Goal: Information Seeking & Learning: Learn about a topic

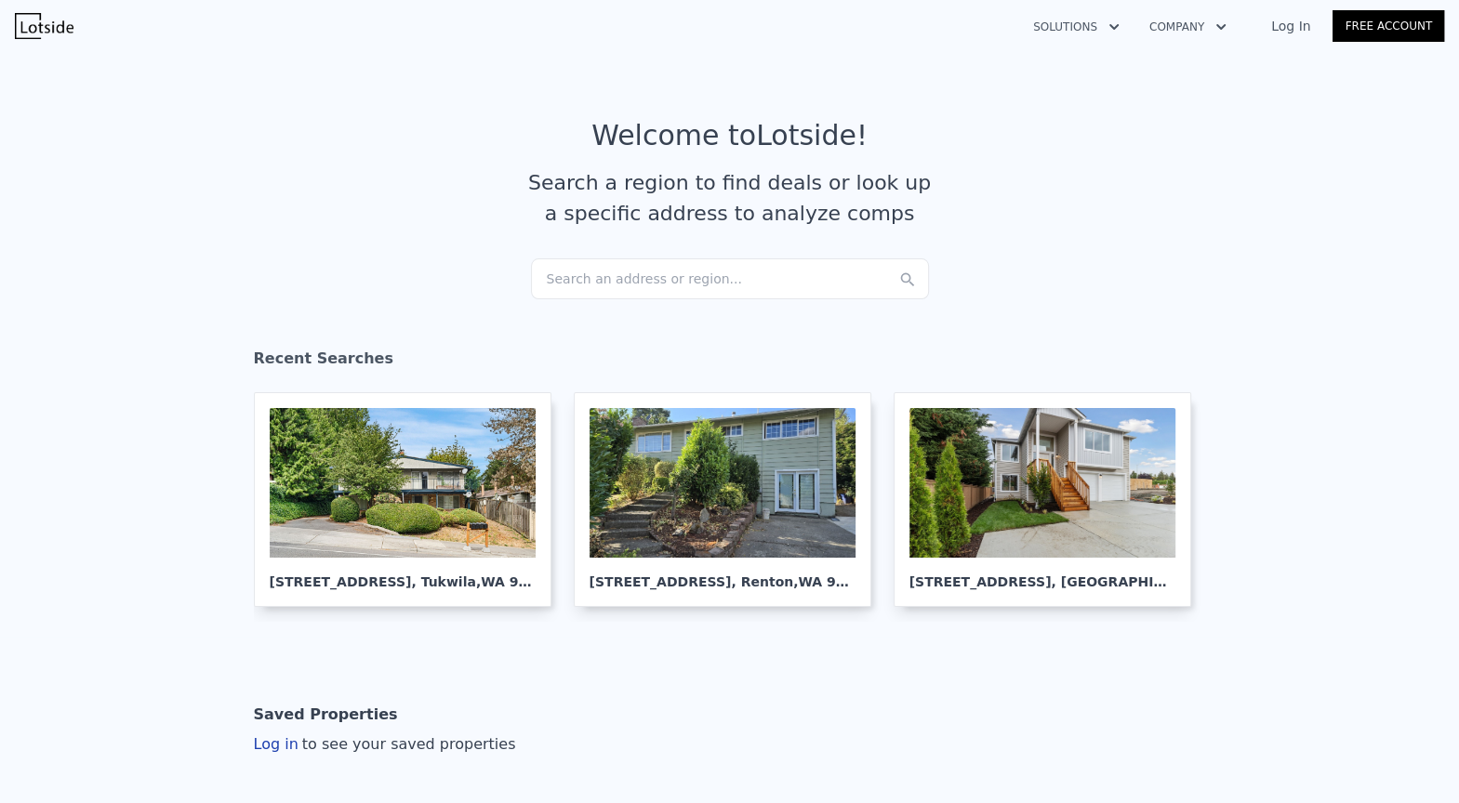
click at [1268, 24] on link "Log In" at bounding box center [1291, 26] width 84 height 19
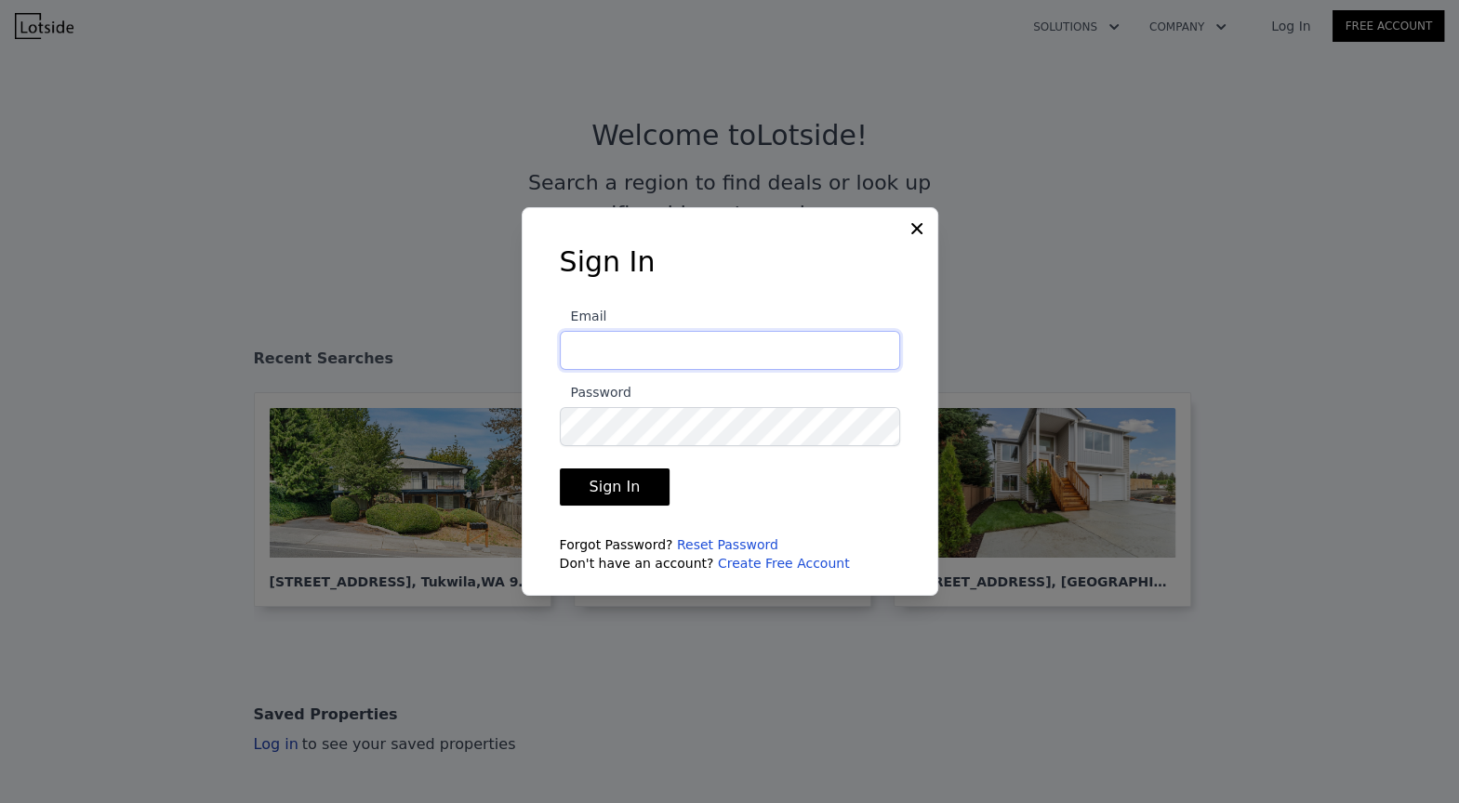
type input "[EMAIL_ADDRESS][DOMAIN_NAME]"
click at [635, 490] on button "Sign In" at bounding box center [615, 487] width 111 height 37
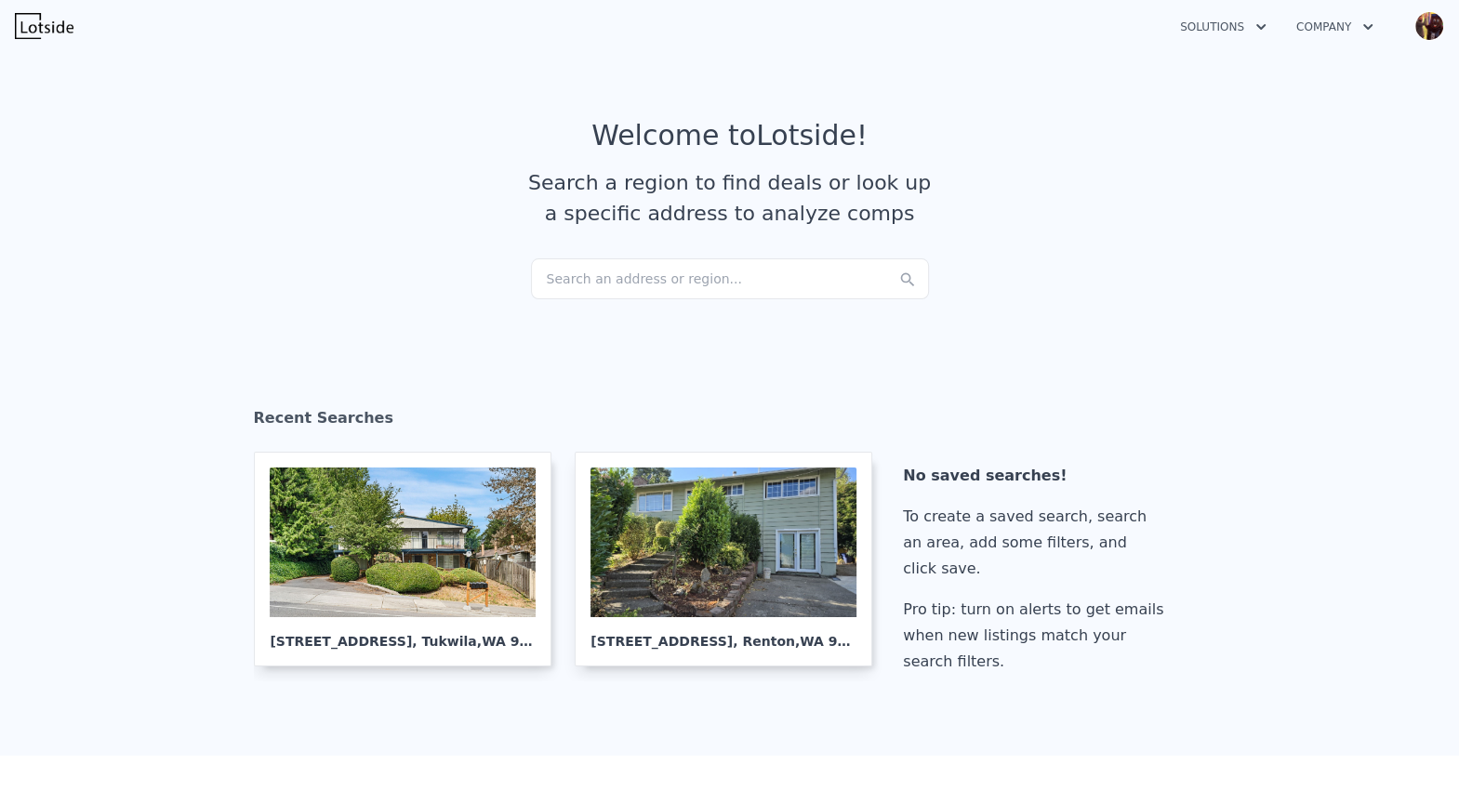
click at [775, 263] on div "Search an address or region..." at bounding box center [730, 279] width 398 height 41
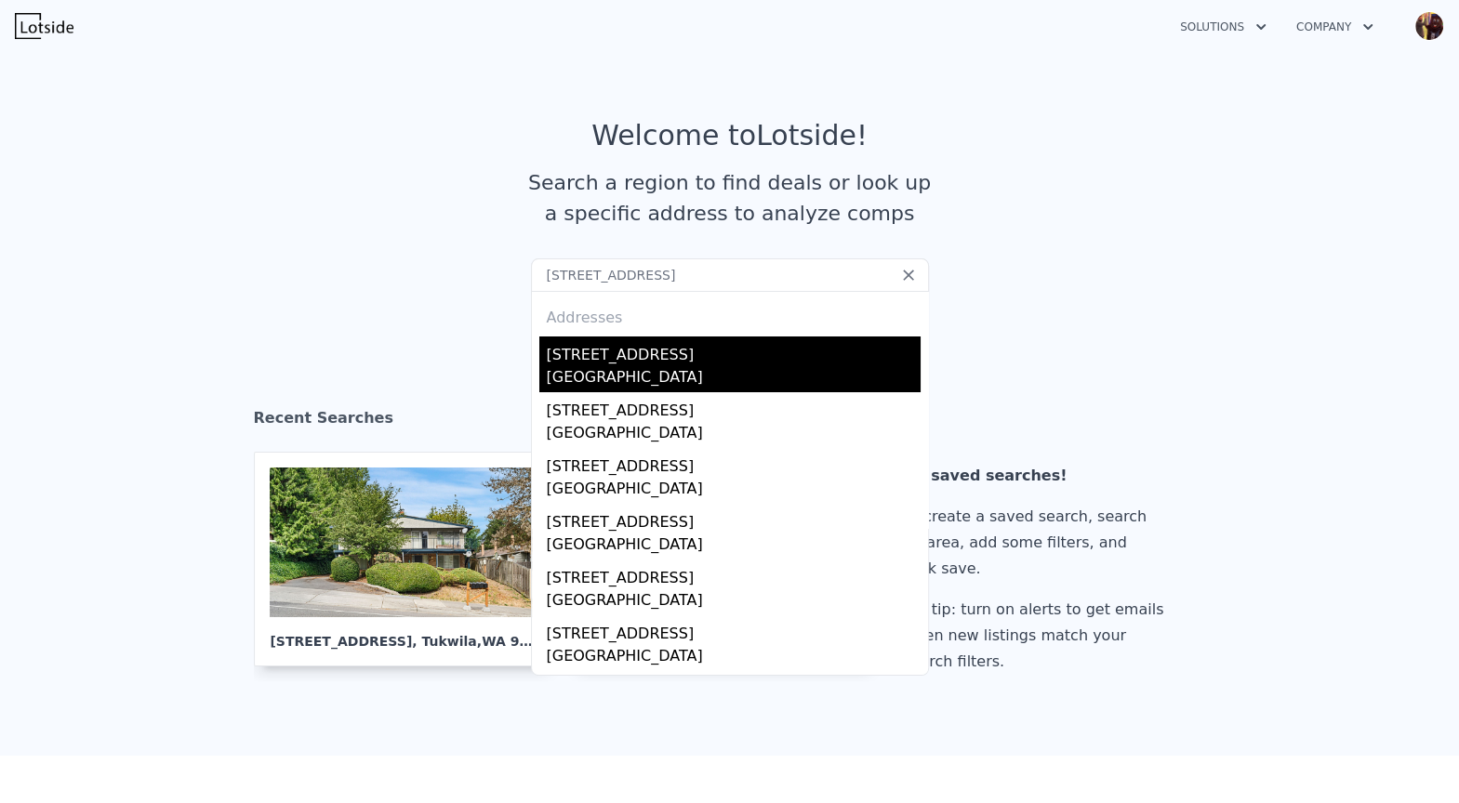
type input "[STREET_ADDRESS]"
click at [768, 356] on div "[STREET_ADDRESS]" at bounding box center [734, 352] width 374 height 30
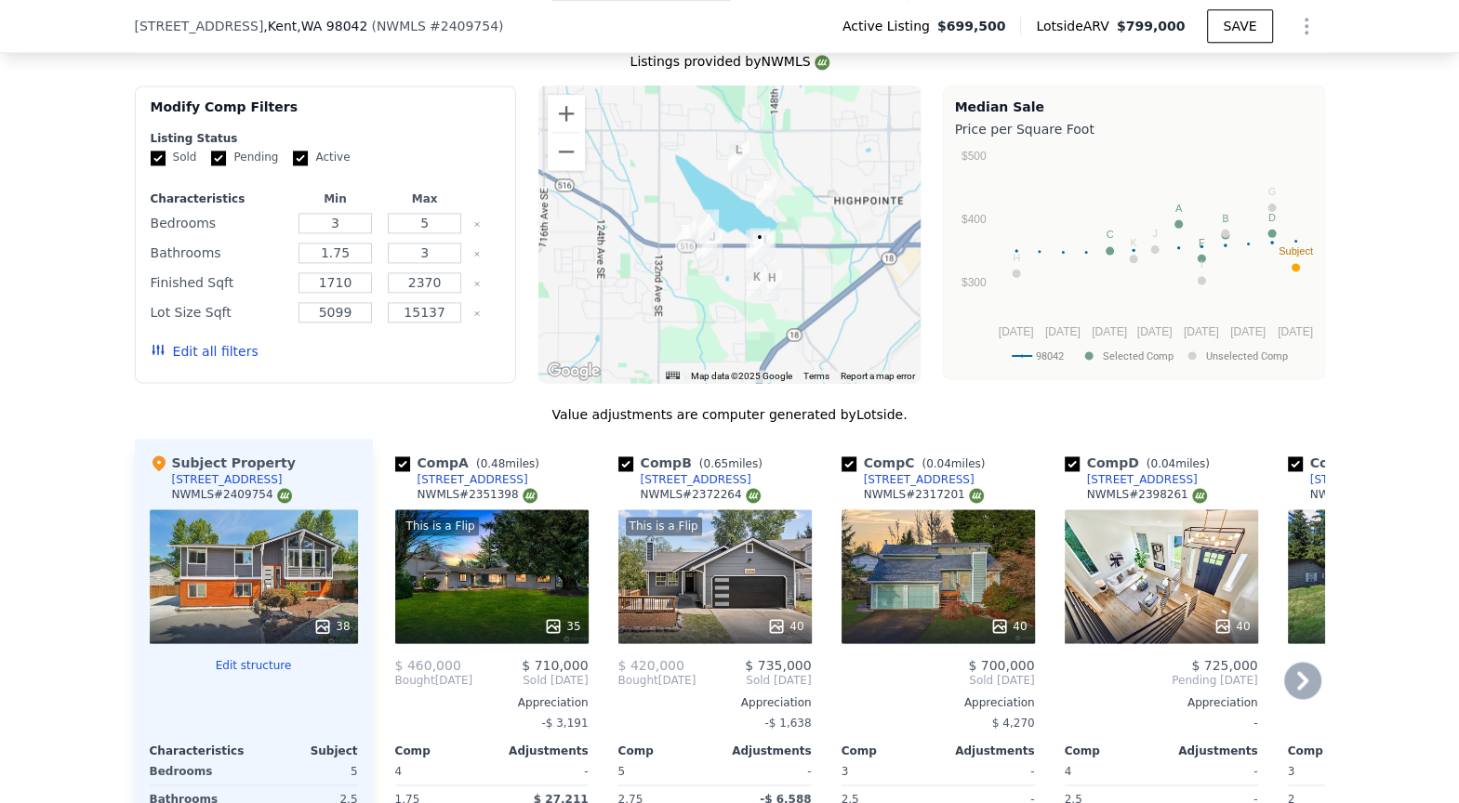
scroll to position [2112, 0]
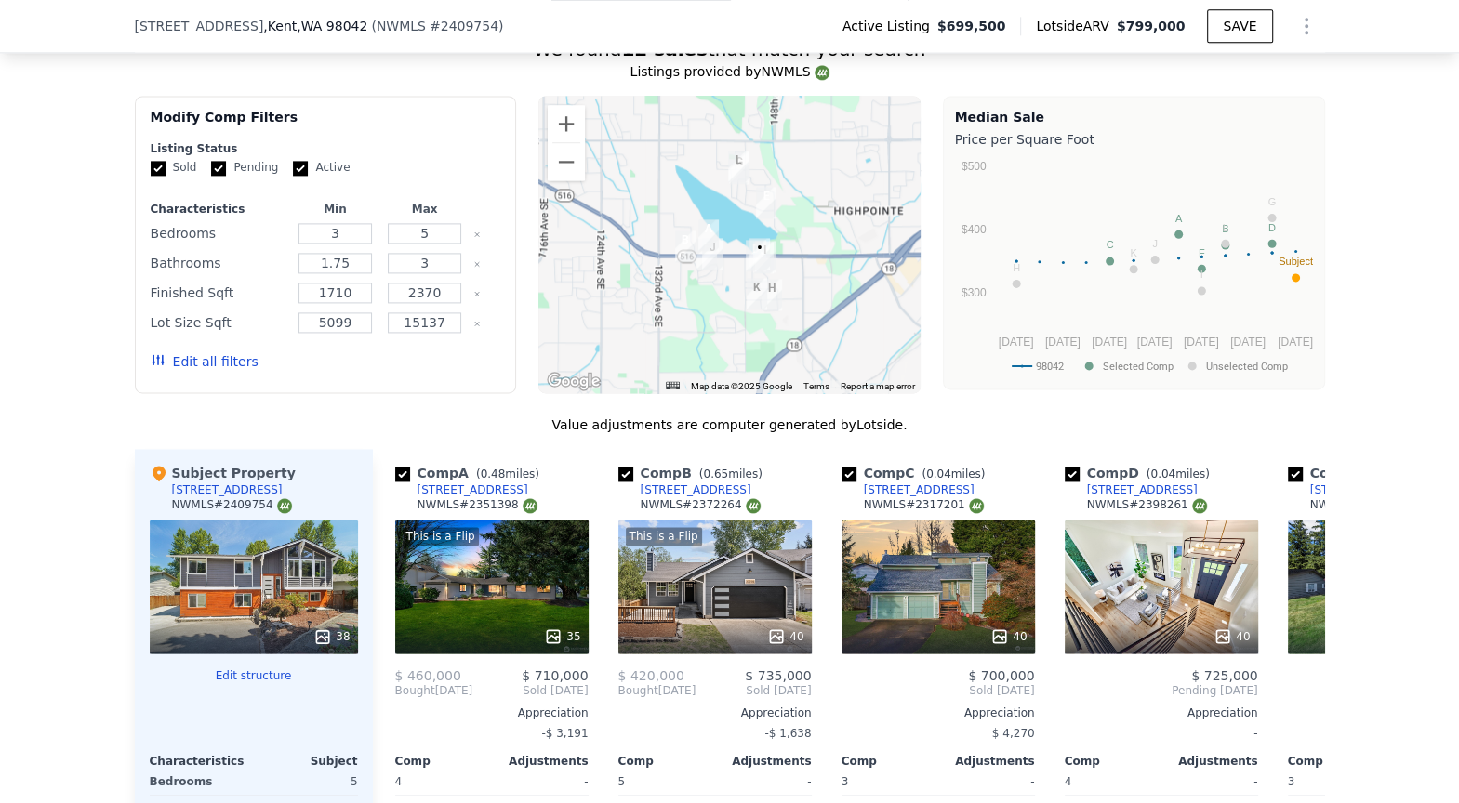
click at [667, 219] on div at bounding box center [729, 245] width 382 height 298
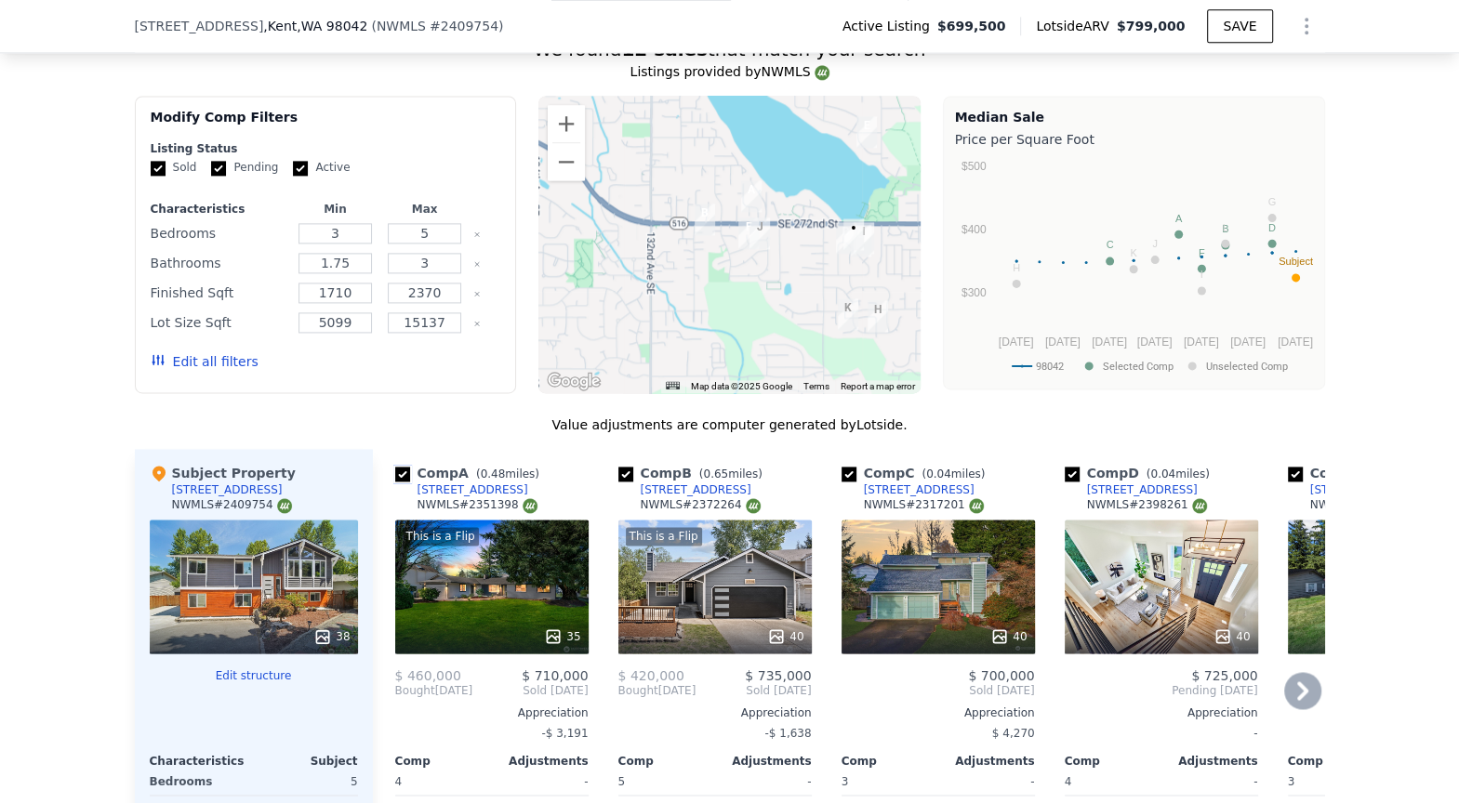
click at [408, 467] on input "checkbox" at bounding box center [402, 474] width 15 height 15
checkbox input "false"
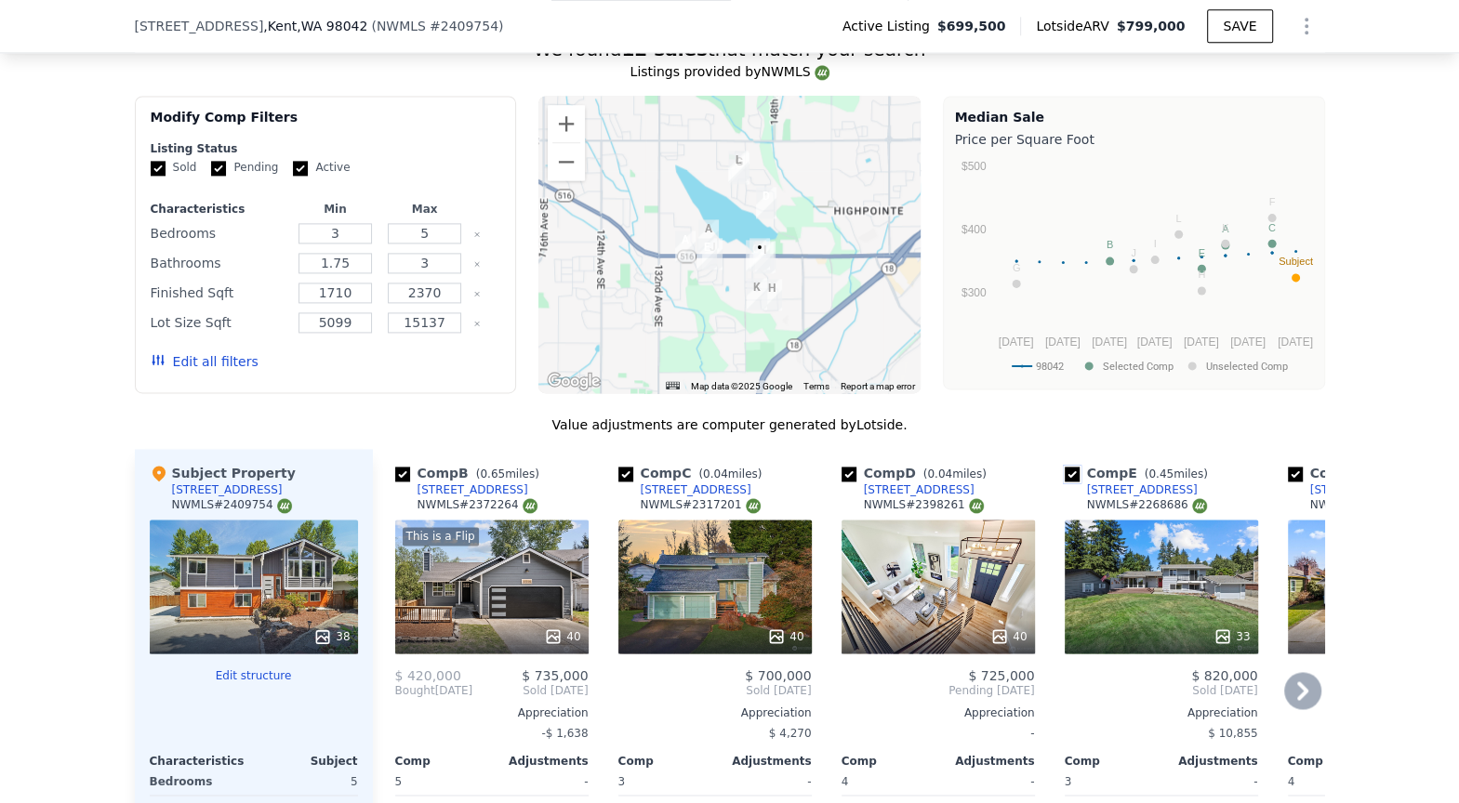
click at [1075, 467] on input "checkbox" at bounding box center [1072, 474] width 15 height 15
checkbox input "false"
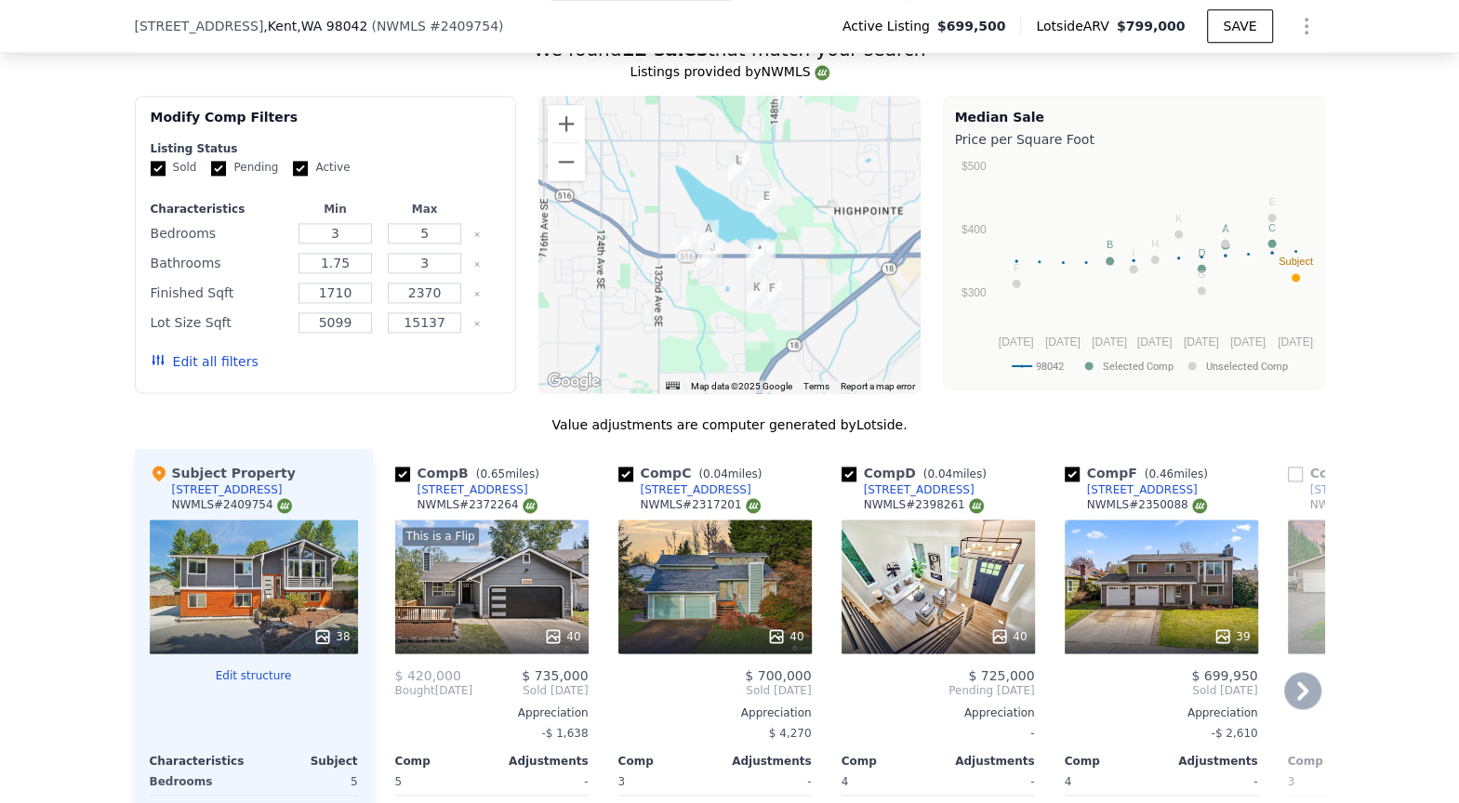
click at [690, 217] on div at bounding box center [729, 245] width 382 height 298
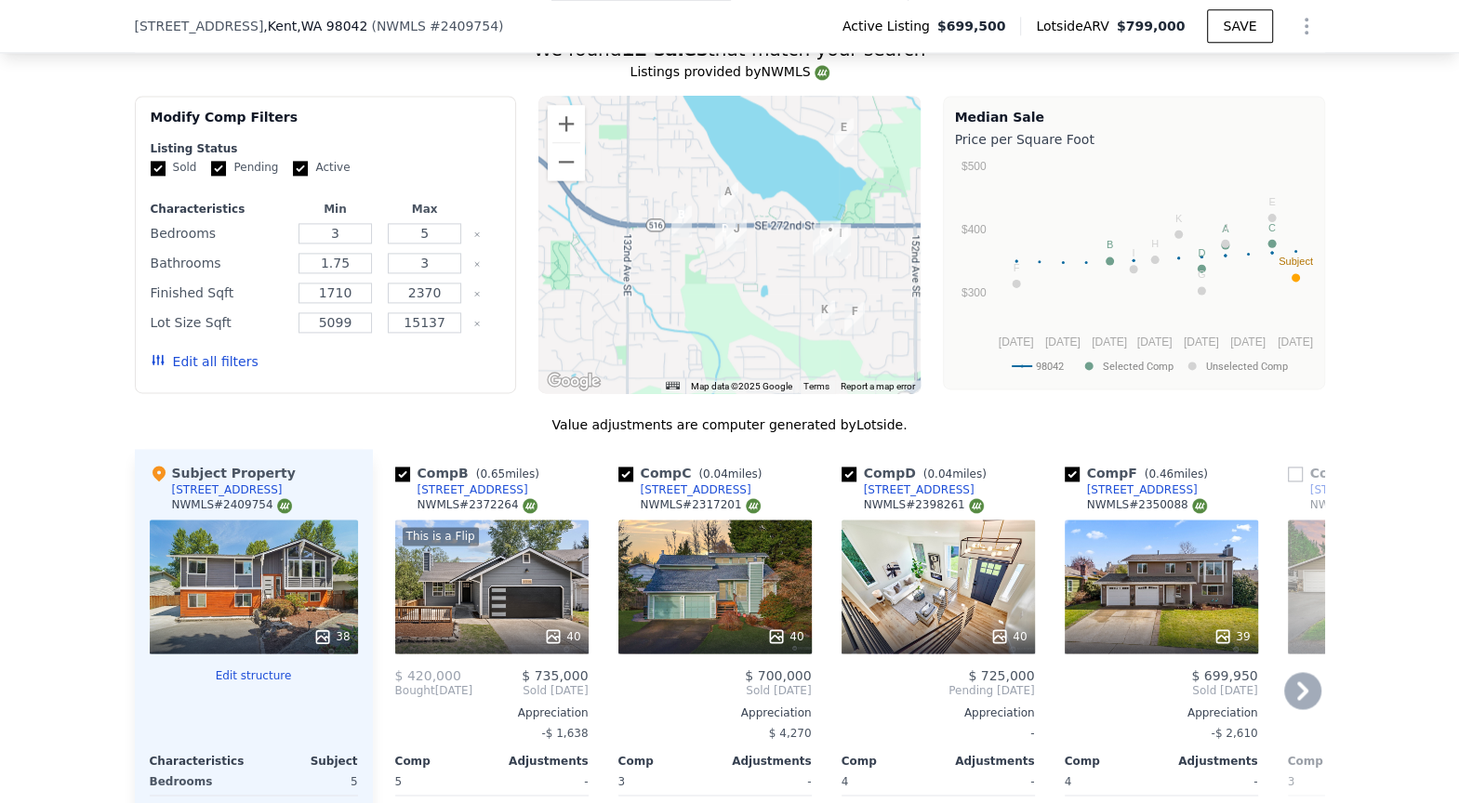
click at [714, 217] on div at bounding box center [729, 245] width 382 height 298
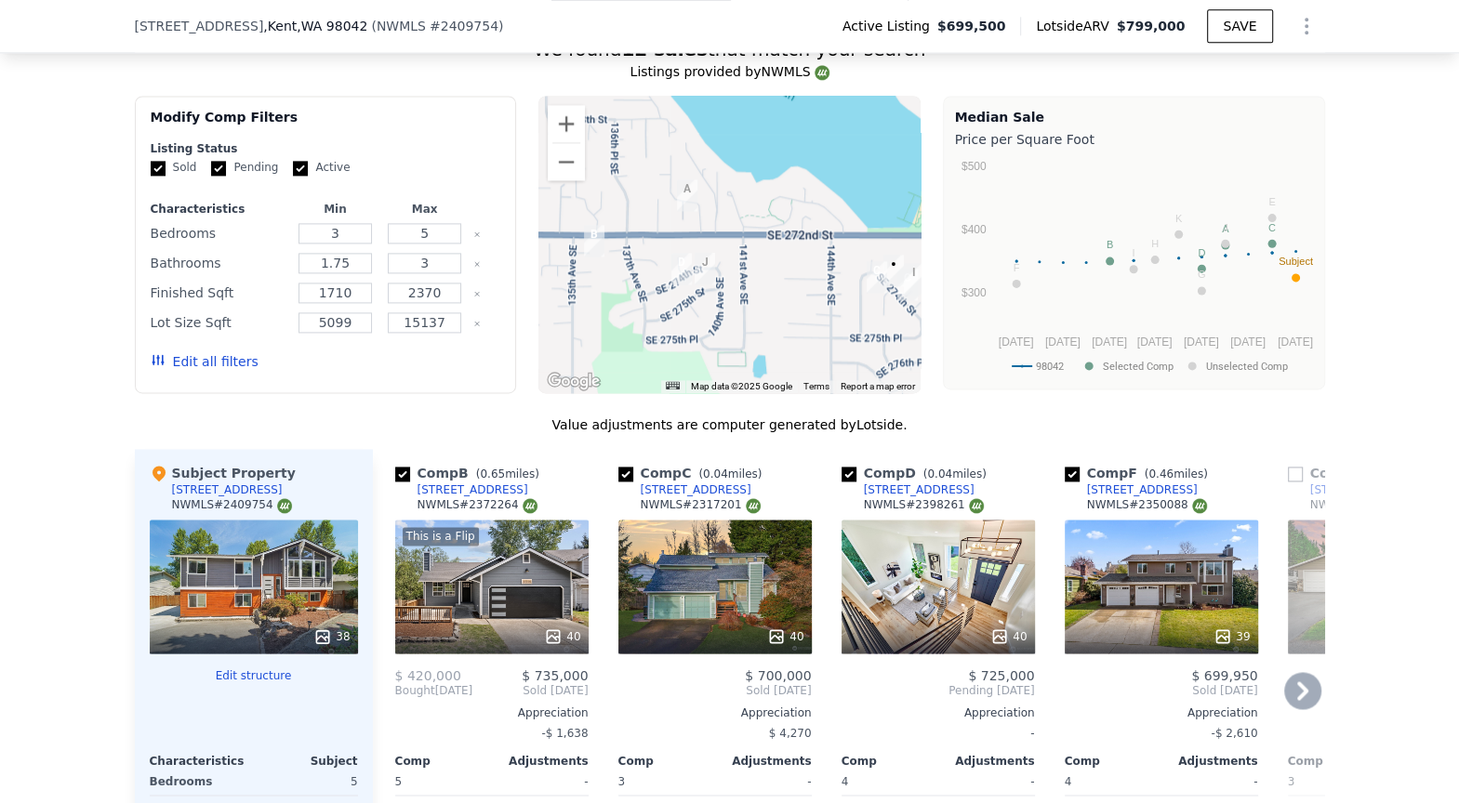
drag, startPoint x: 752, startPoint y: 159, endPoint x: 695, endPoint y: 230, distance: 91.2
click at [695, 230] on div at bounding box center [729, 245] width 382 height 298
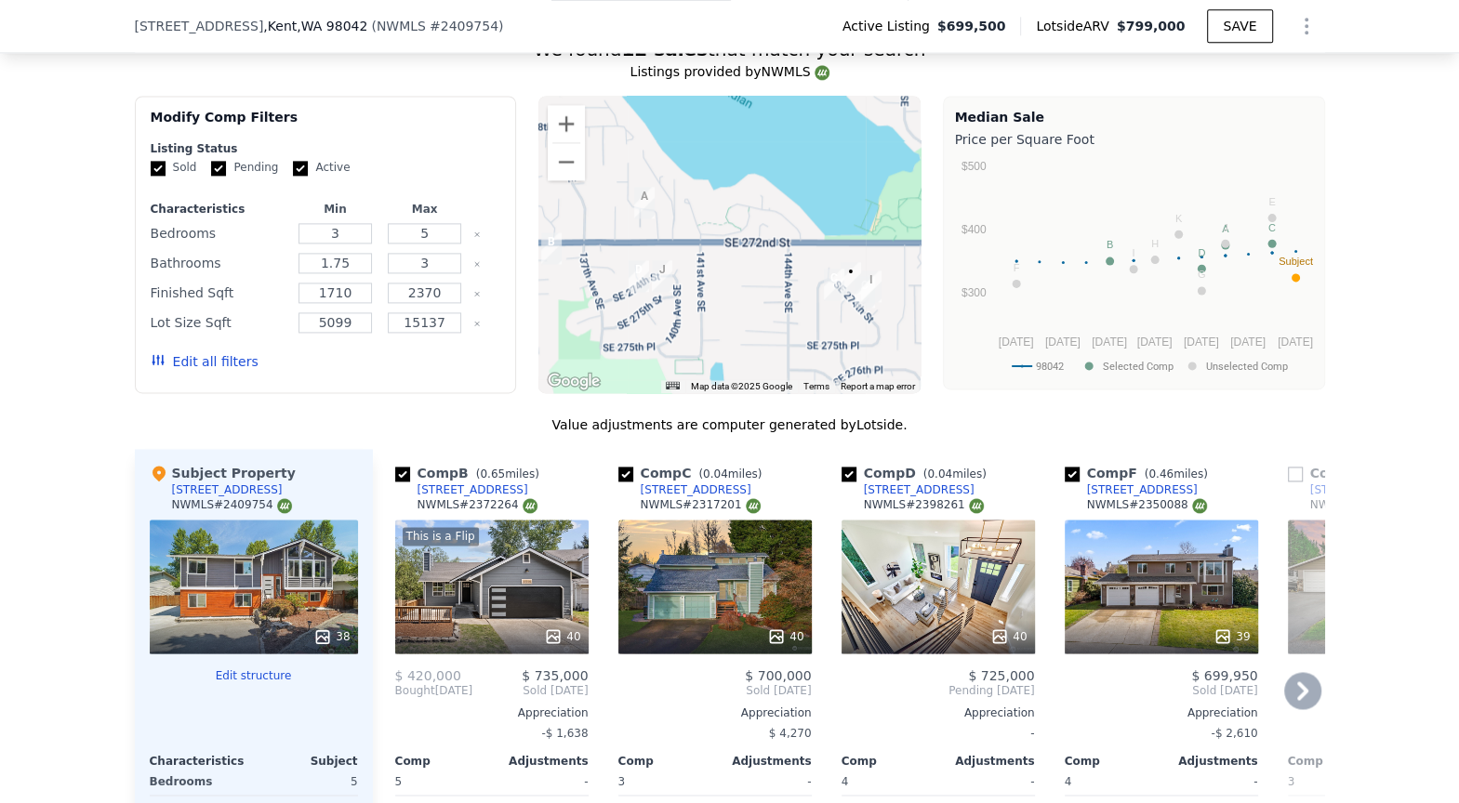
drag, startPoint x: 783, startPoint y: 243, endPoint x: 717, endPoint y: 241, distance: 66.1
click at [717, 241] on div at bounding box center [729, 245] width 382 height 298
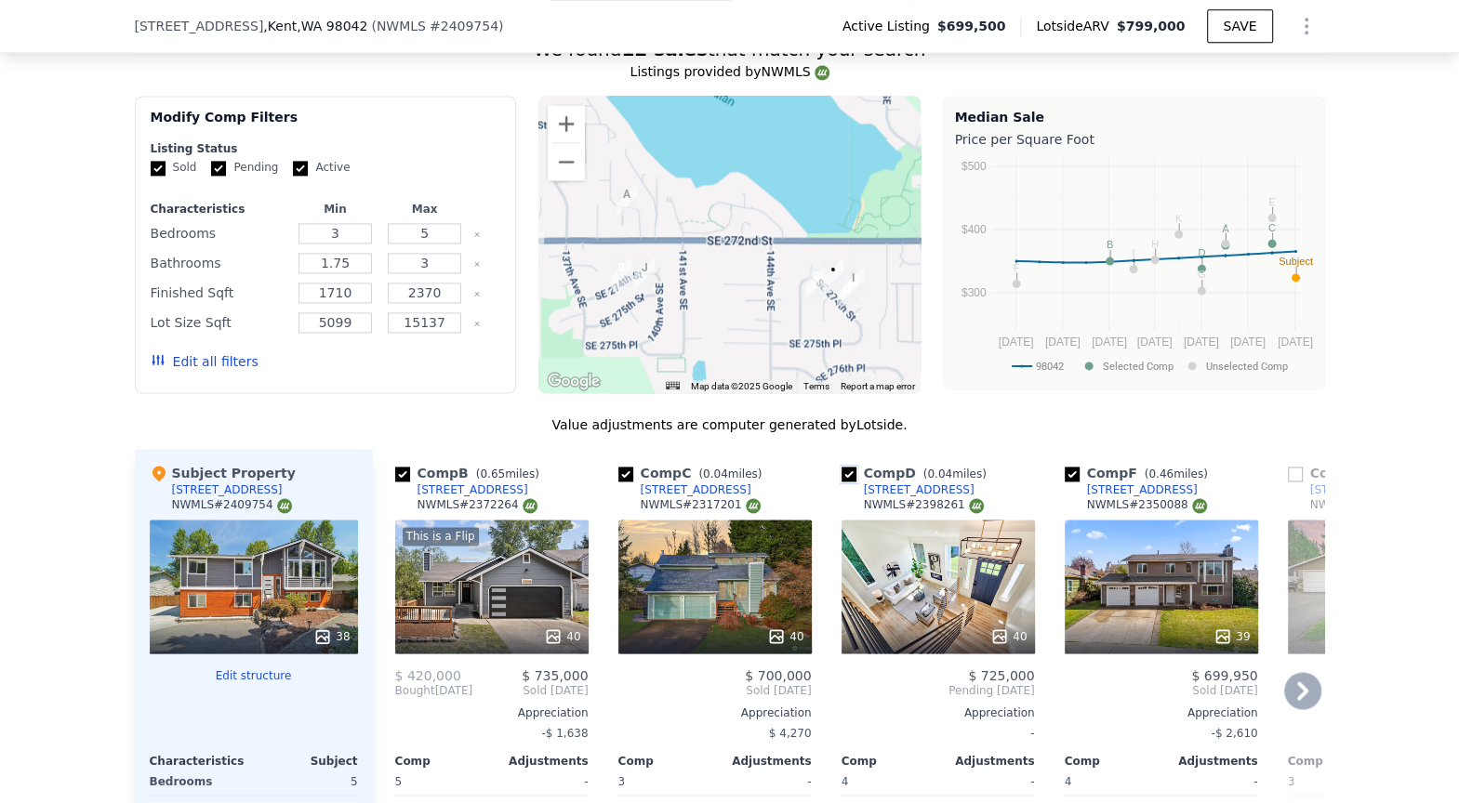
click at [846, 467] on input "checkbox" at bounding box center [849, 474] width 15 height 15
checkbox input "false"
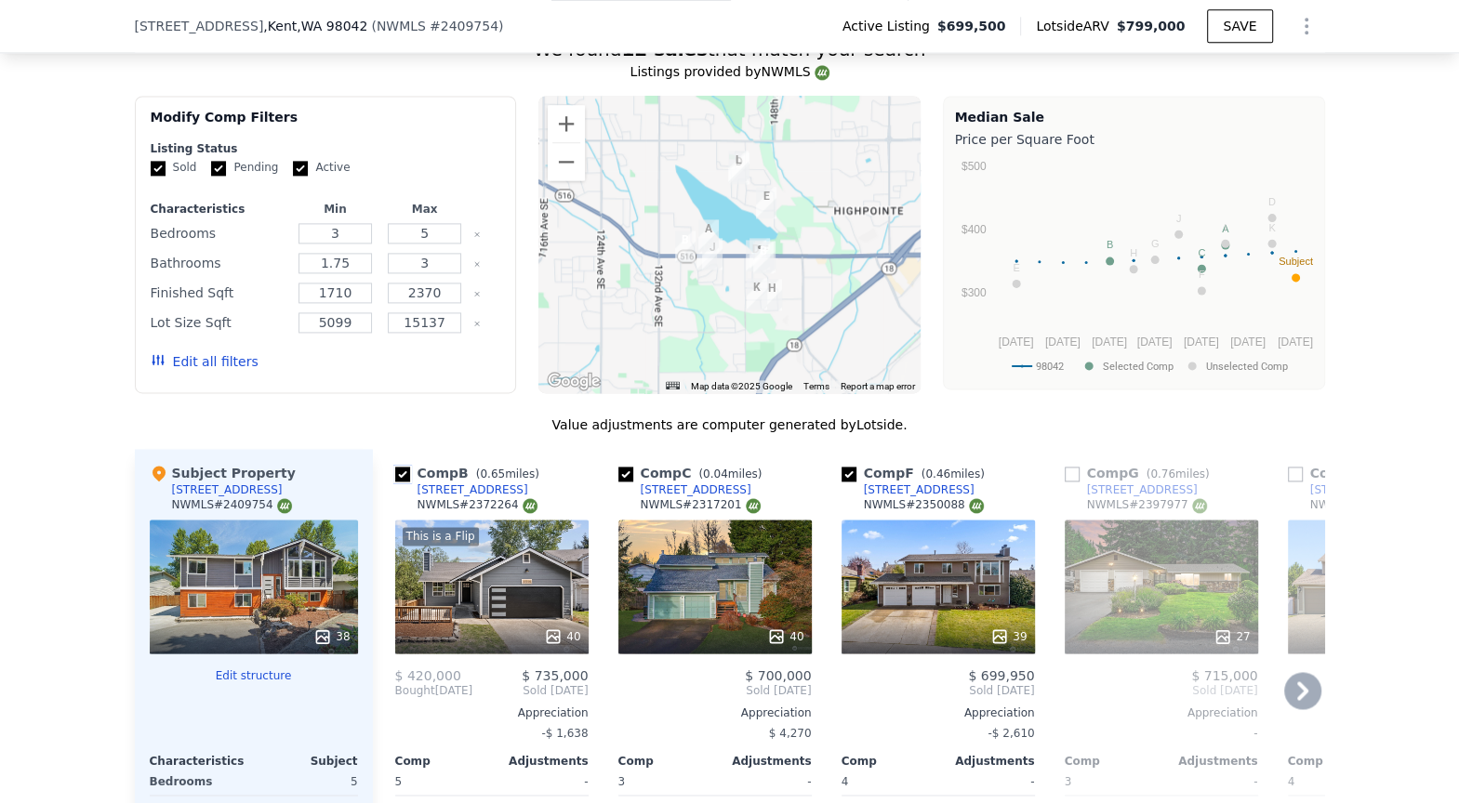
click at [406, 467] on input "checkbox" at bounding box center [402, 474] width 15 height 15
checkbox input "false"
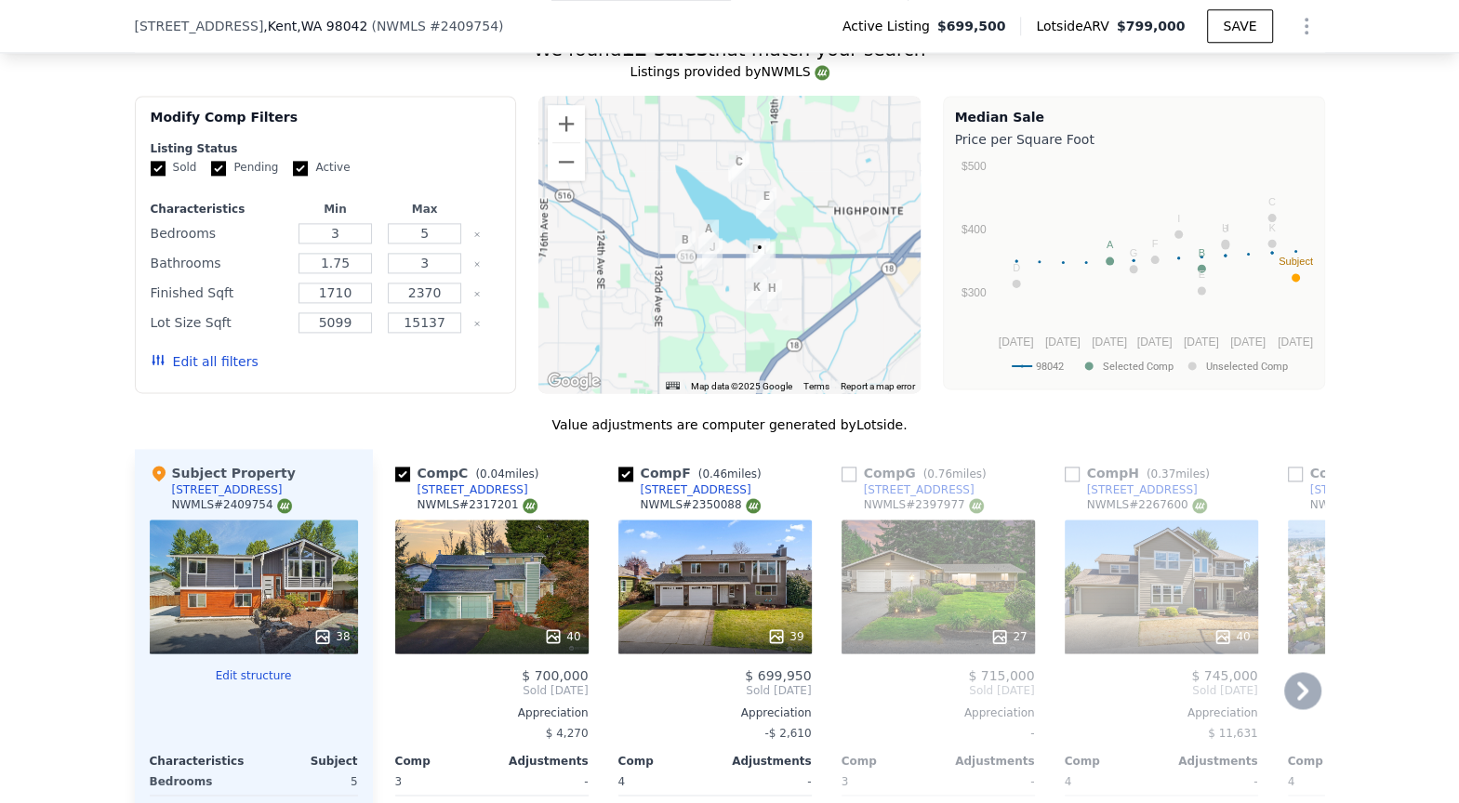
click at [706, 249] on div at bounding box center [729, 245] width 382 height 298
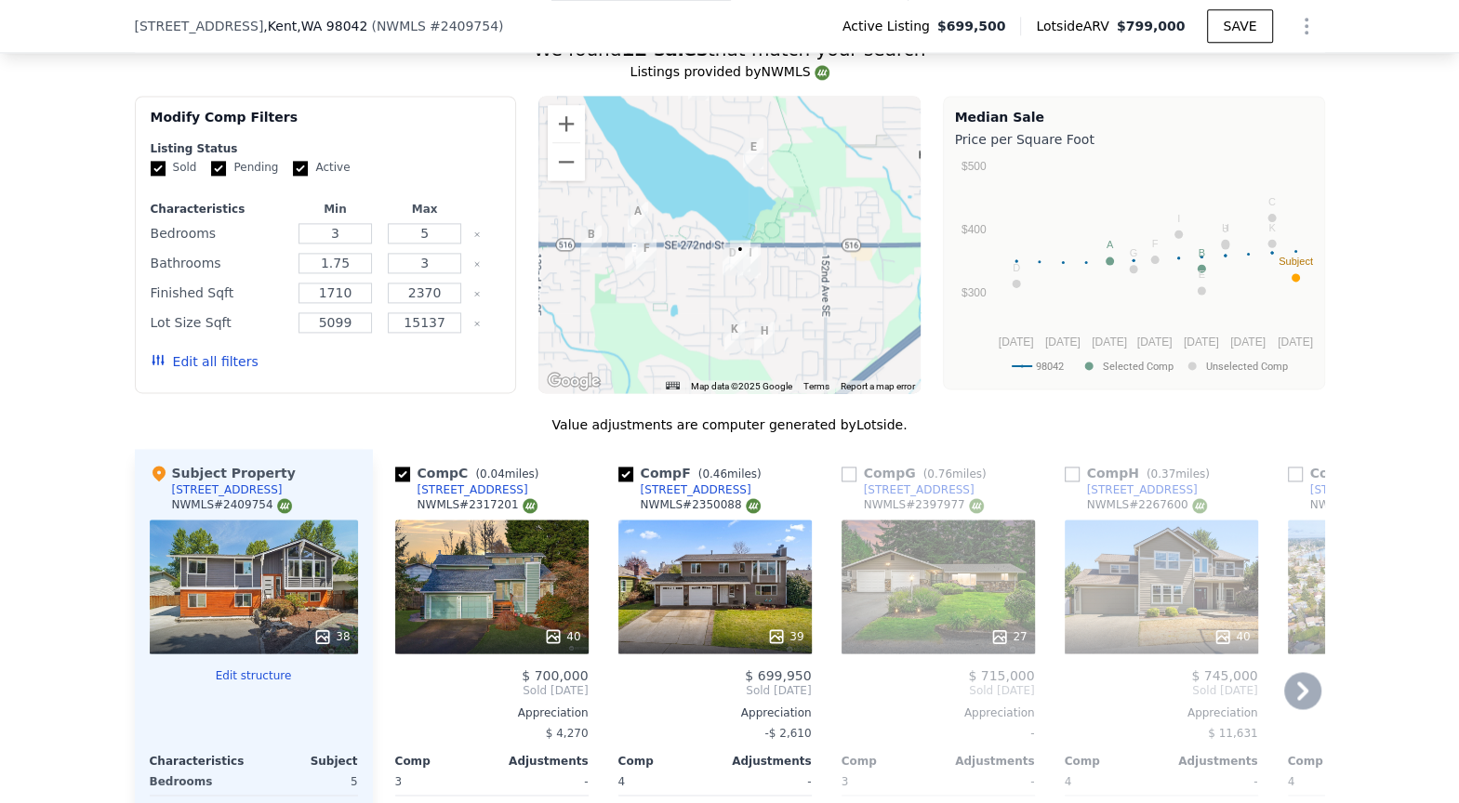
drag, startPoint x: 767, startPoint y: 194, endPoint x: 687, endPoint y: 249, distance: 97.0
click at [687, 249] on div at bounding box center [729, 245] width 382 height 298
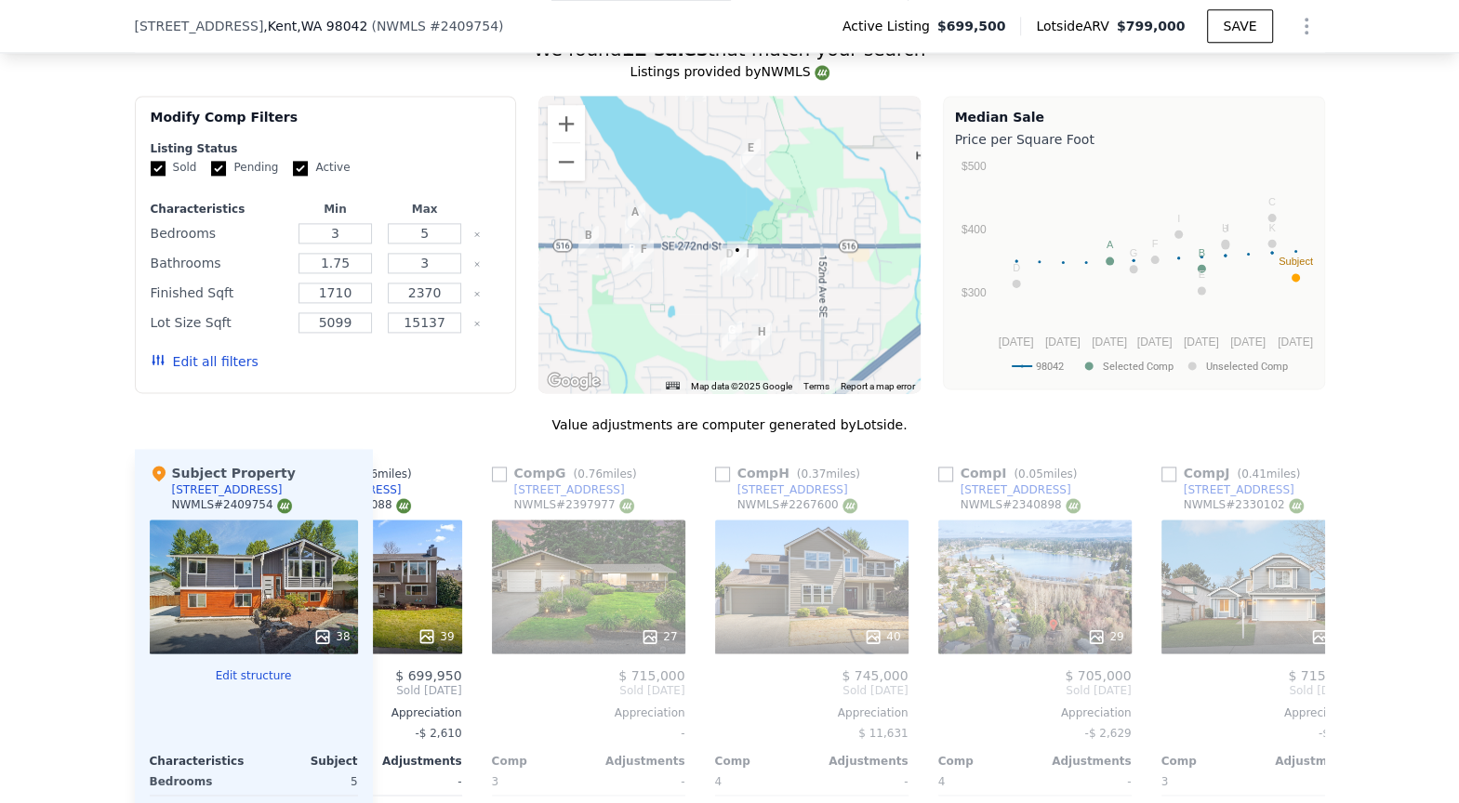
scroll to position [0, 539]
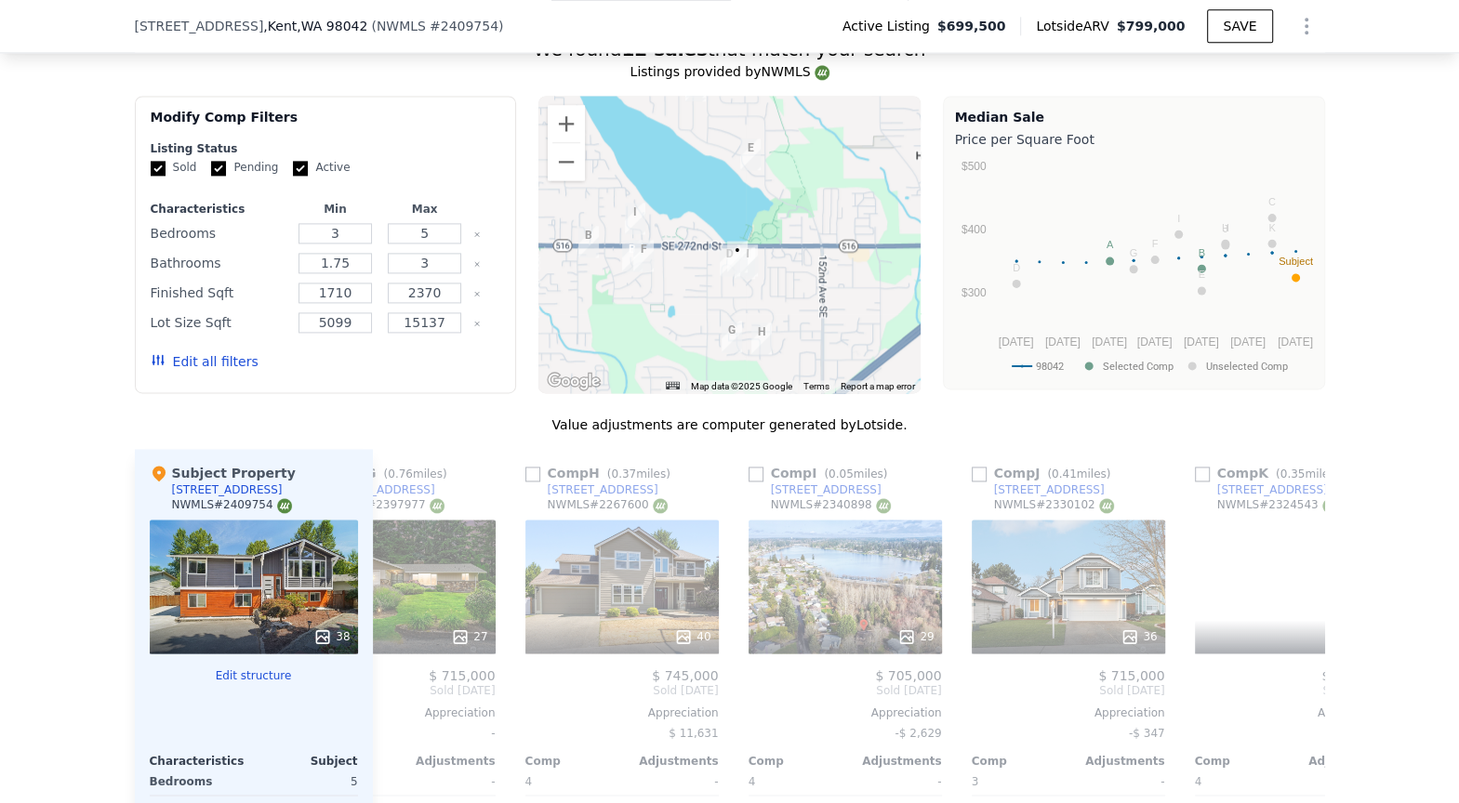
click at [803, 238] on div at bounding box center [729, 245] width 382 height 298
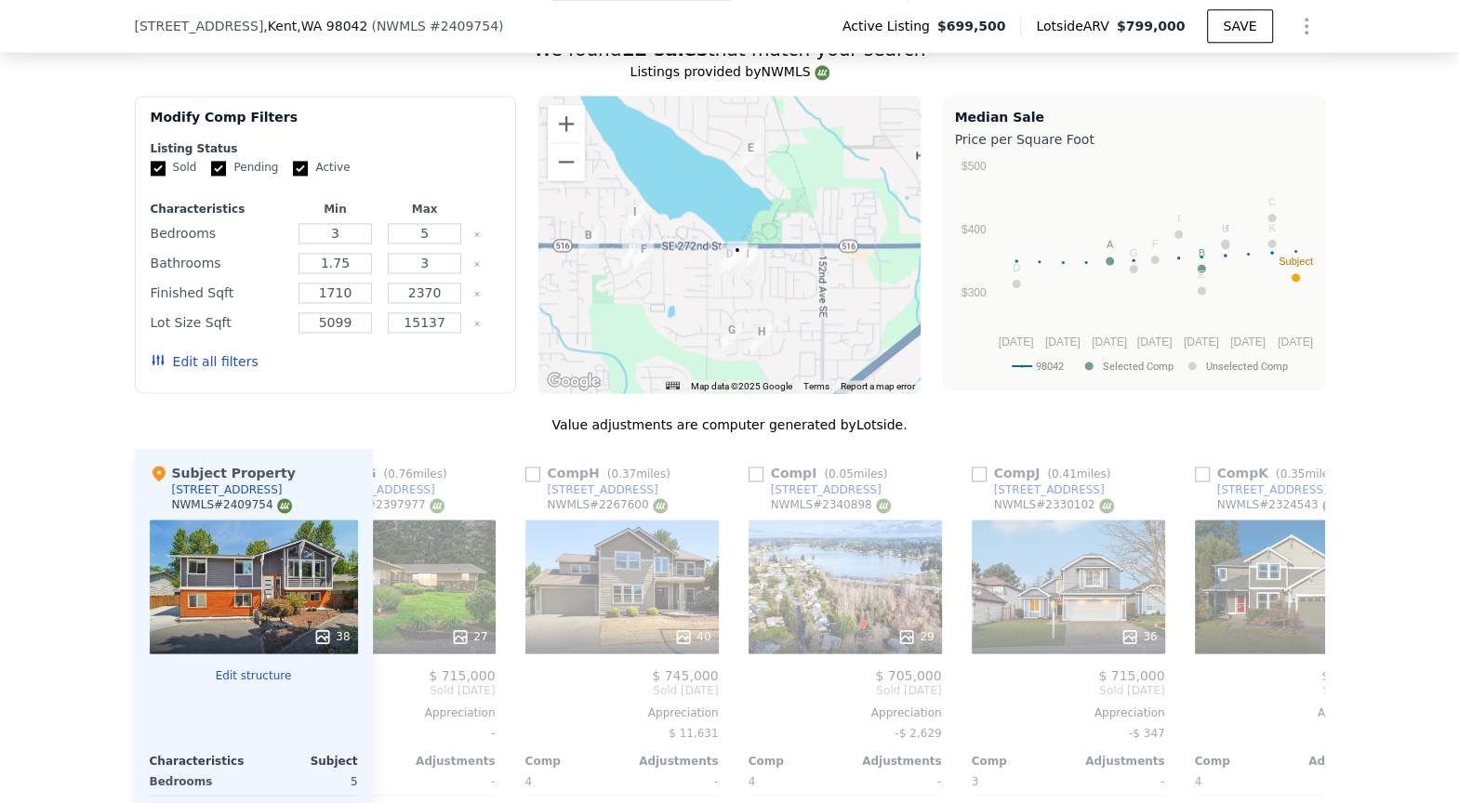
click at [803, 238] on div at bounding box center [729, 245] width 382 height 298
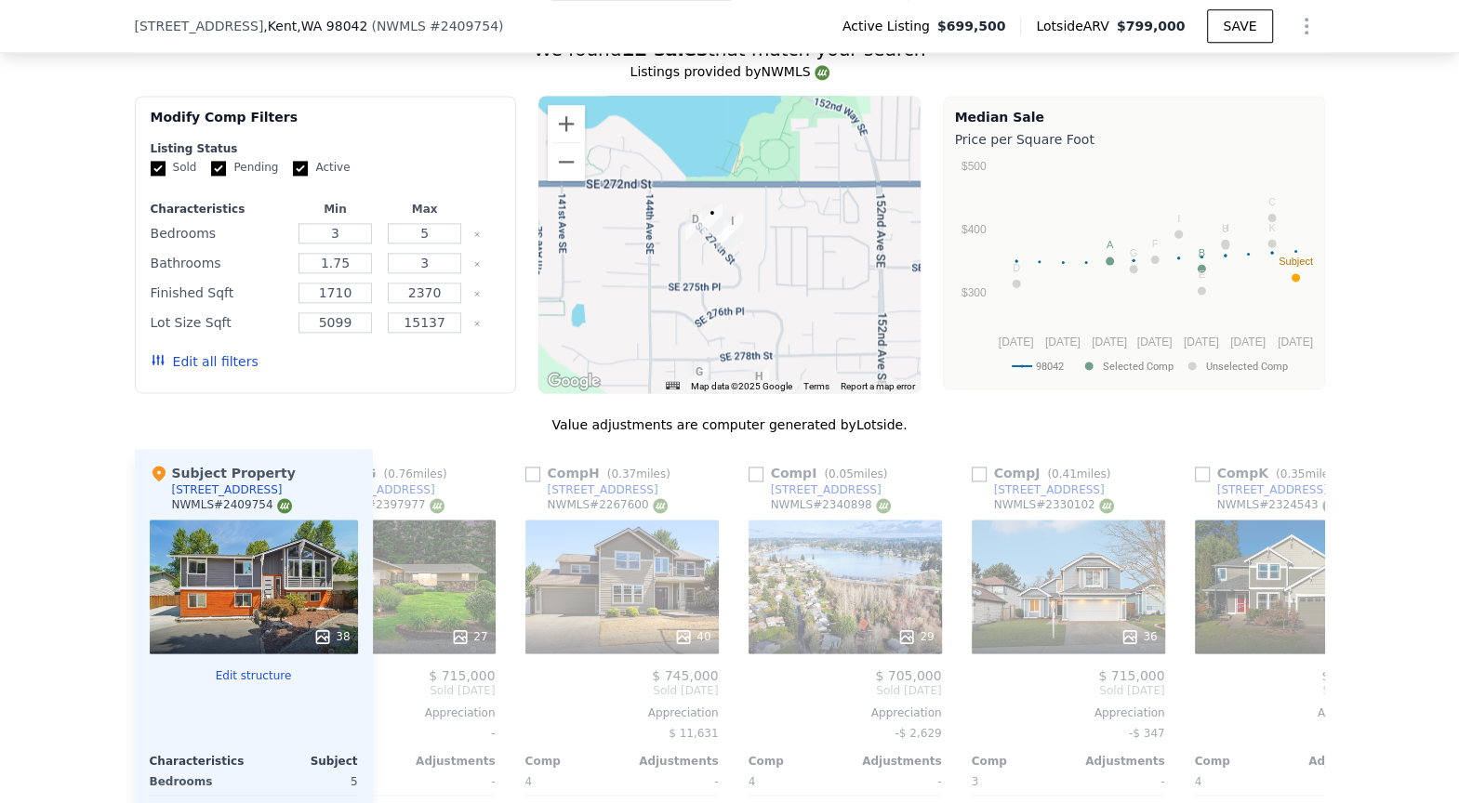
drag, startPoint x: 756, startPoint y: 225, endPoint x: 816, endPoint y: 225, distance: 59.5
click at [816, 225] on div at bounding box center [729, 245] width 382 height 298
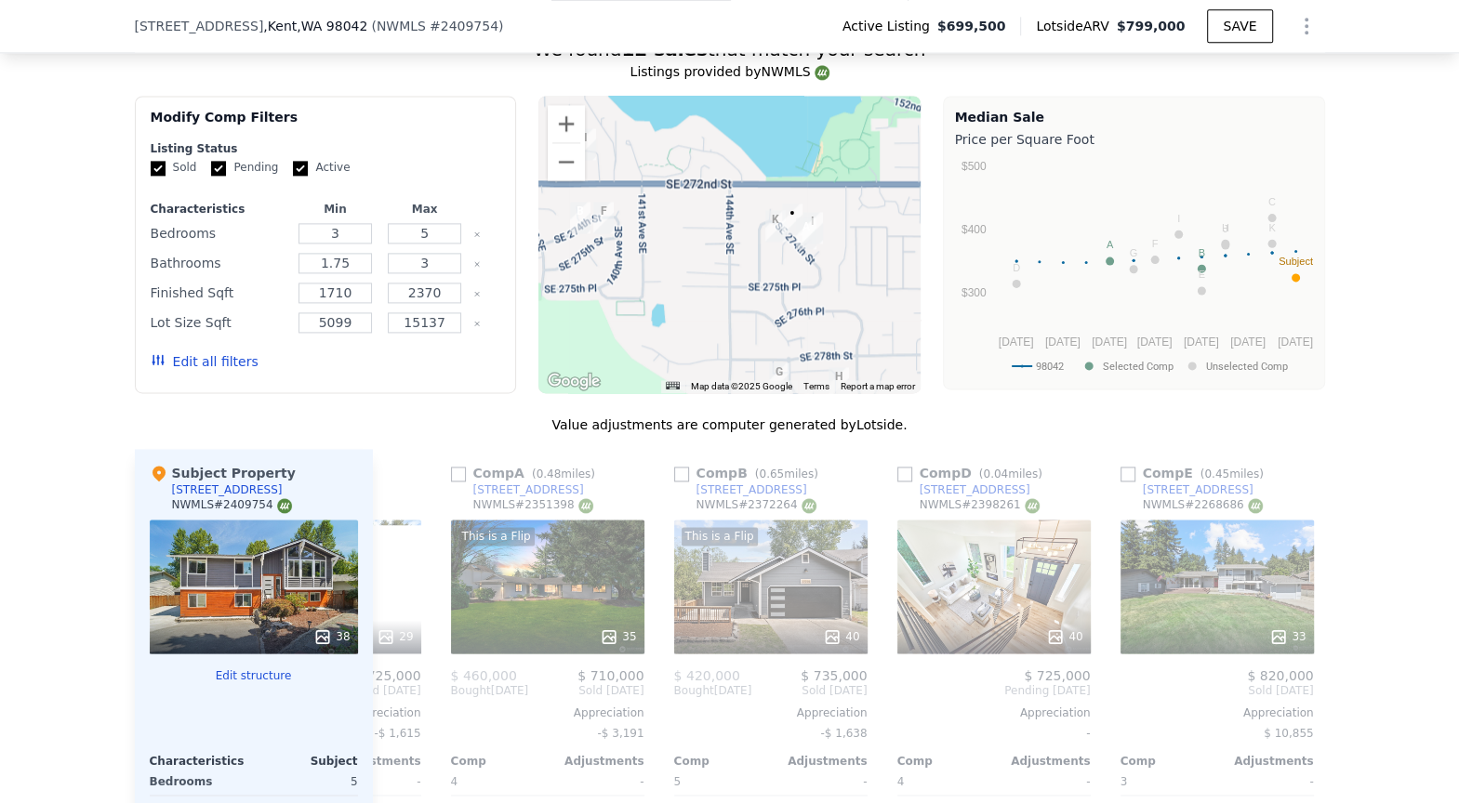
scroll to position [0, 1770]
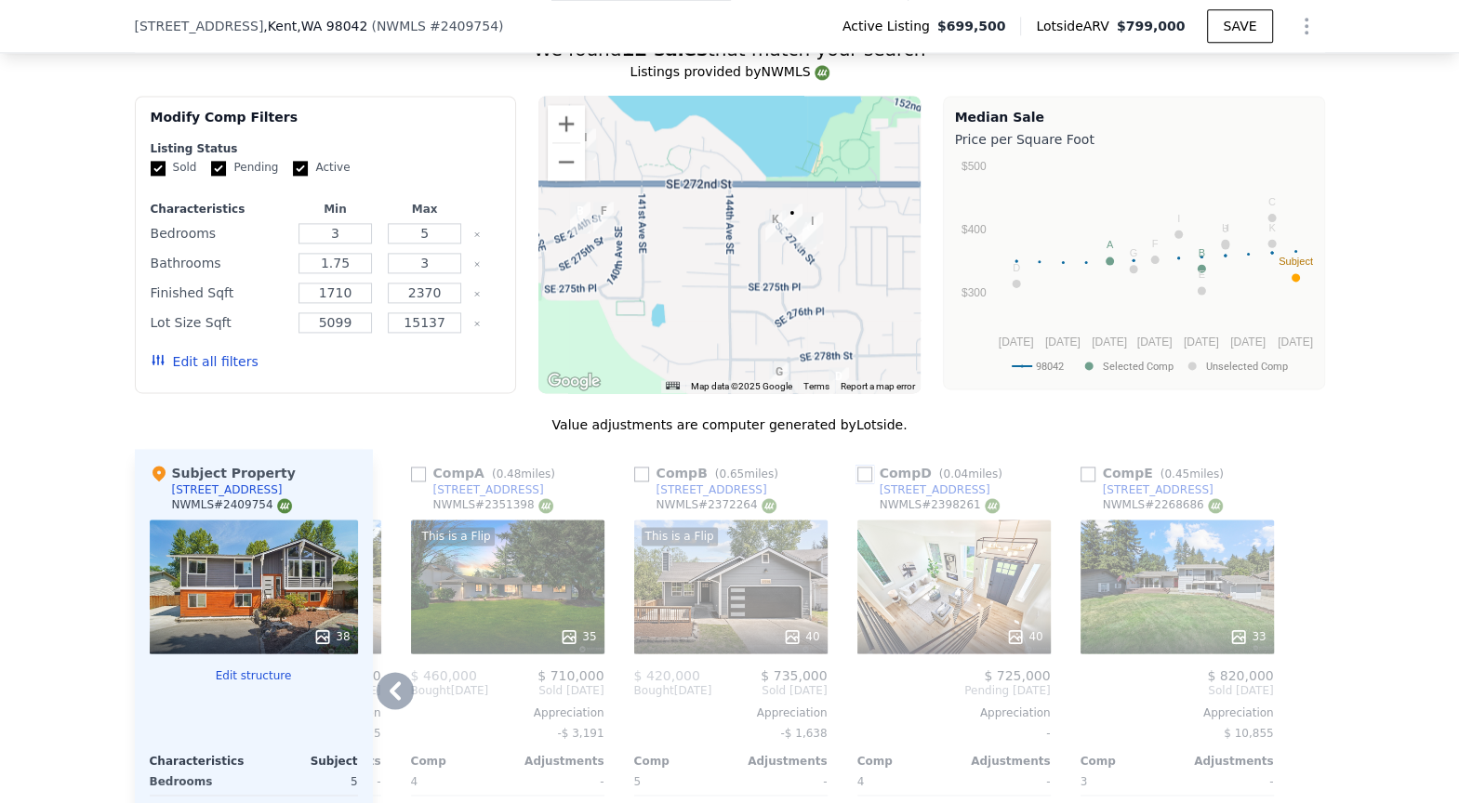
click at [866, 467] on input "checkbox" at bounding box center [864, 474] width 15 height 15
checkbox input "true"
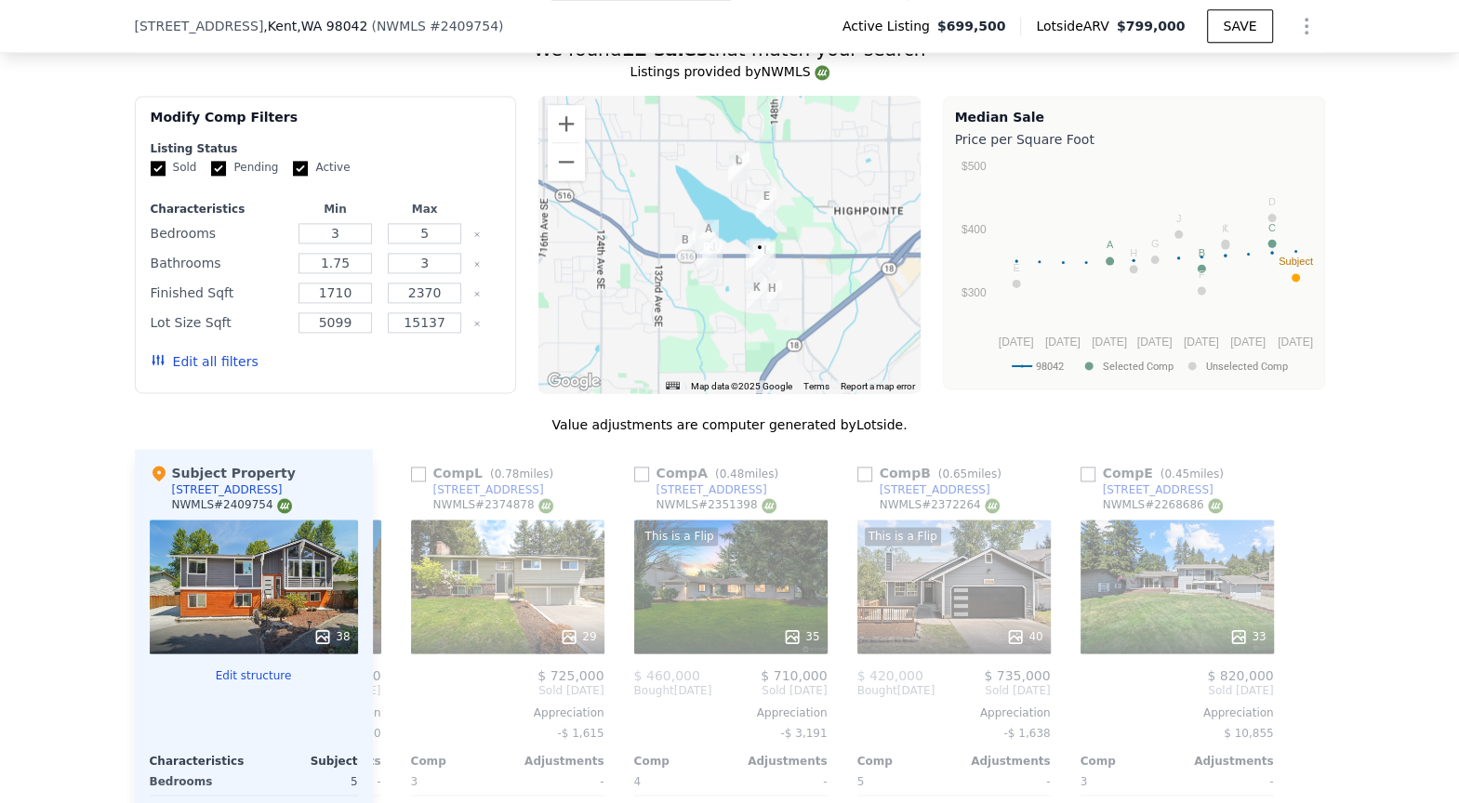
click at [847, 211] on div at bounding box center [729, 245] width 382 height 298
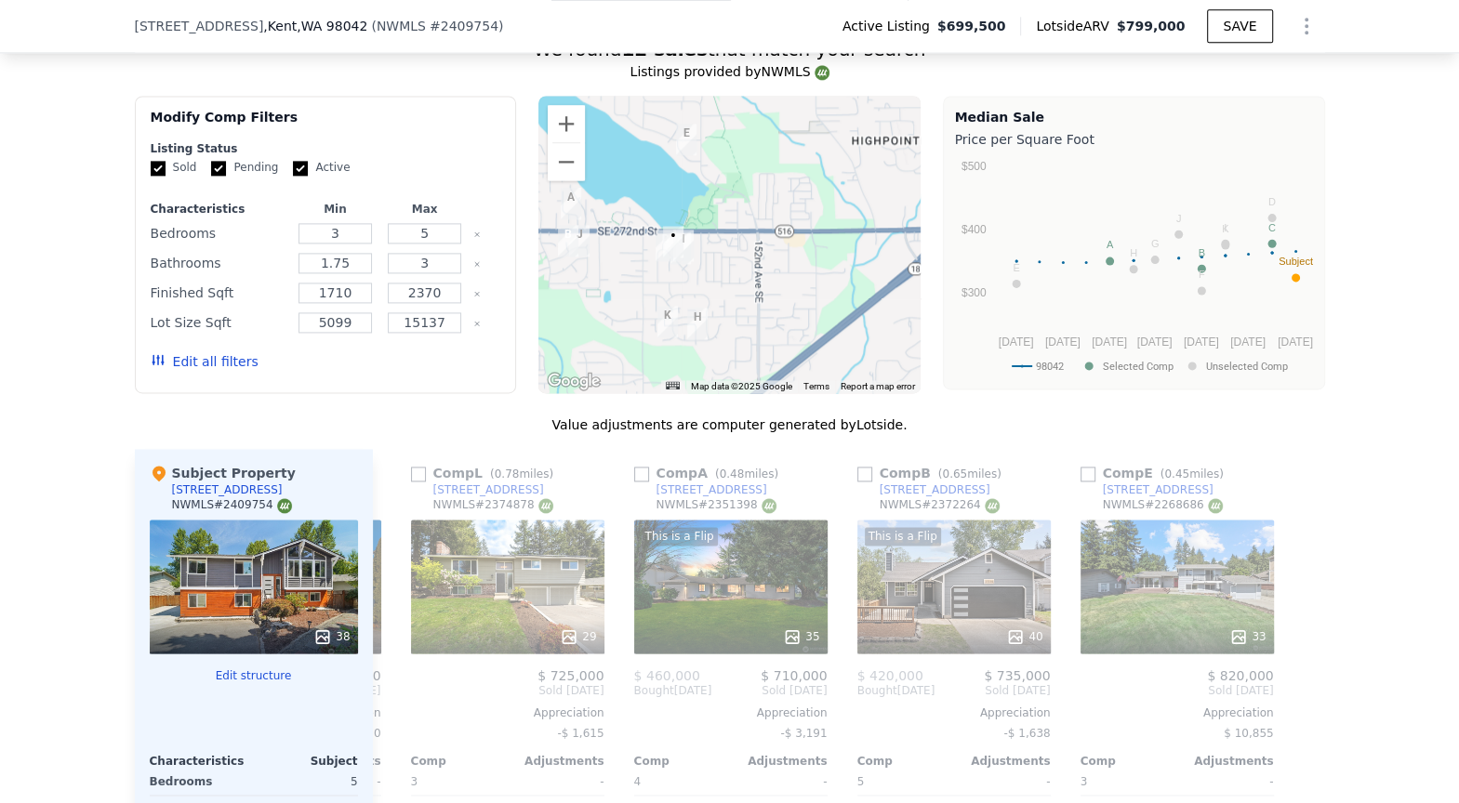
click at [763, 193] on div at bounding box center [729, 245] width 382 height 298
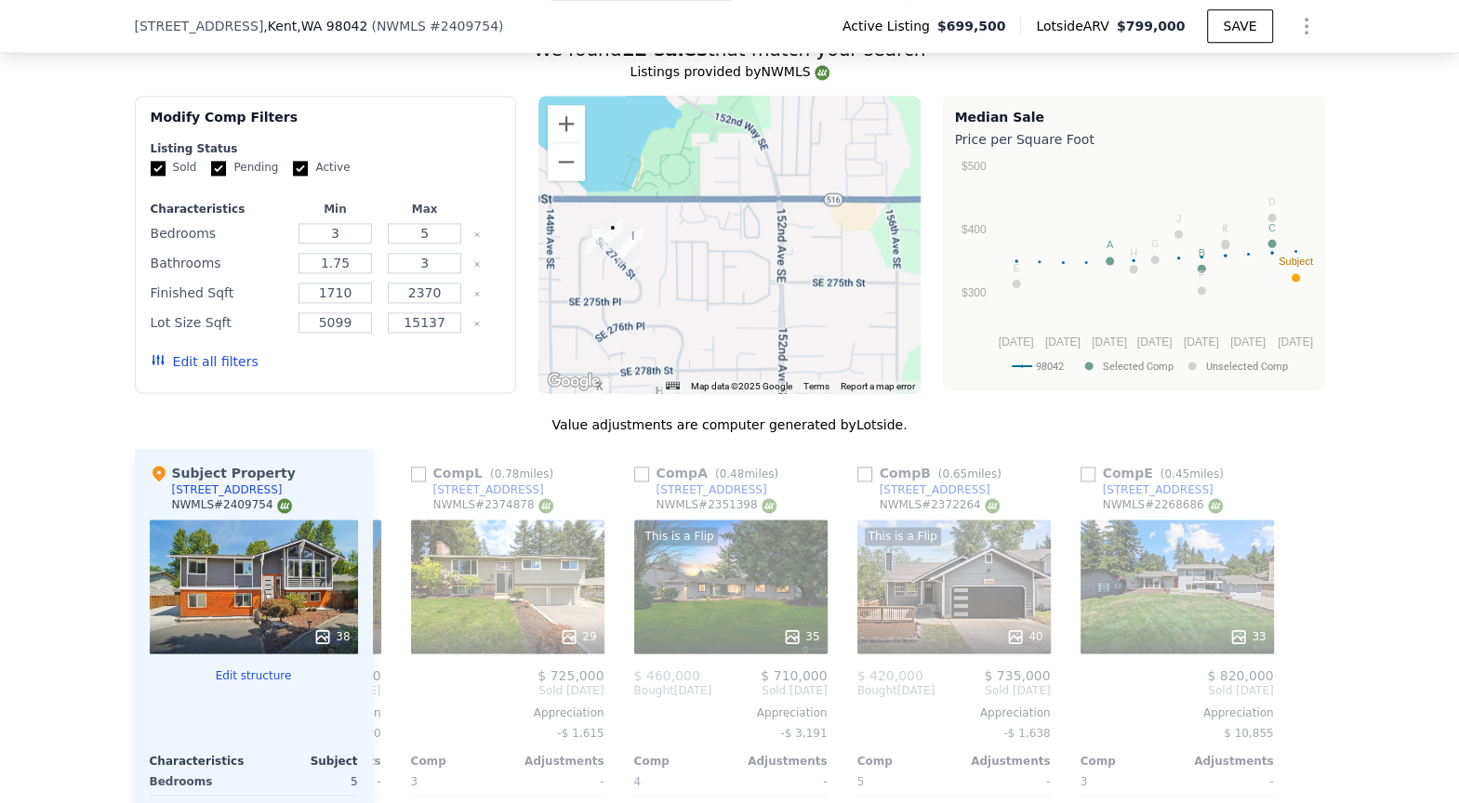
drag, startPoint x: 687, startPoint y: 244, endPoint x: 783, endPoint y: 244, distance: 95.8
click at [783, 244] on div at bounding box center [729, 245] width 382 height 298
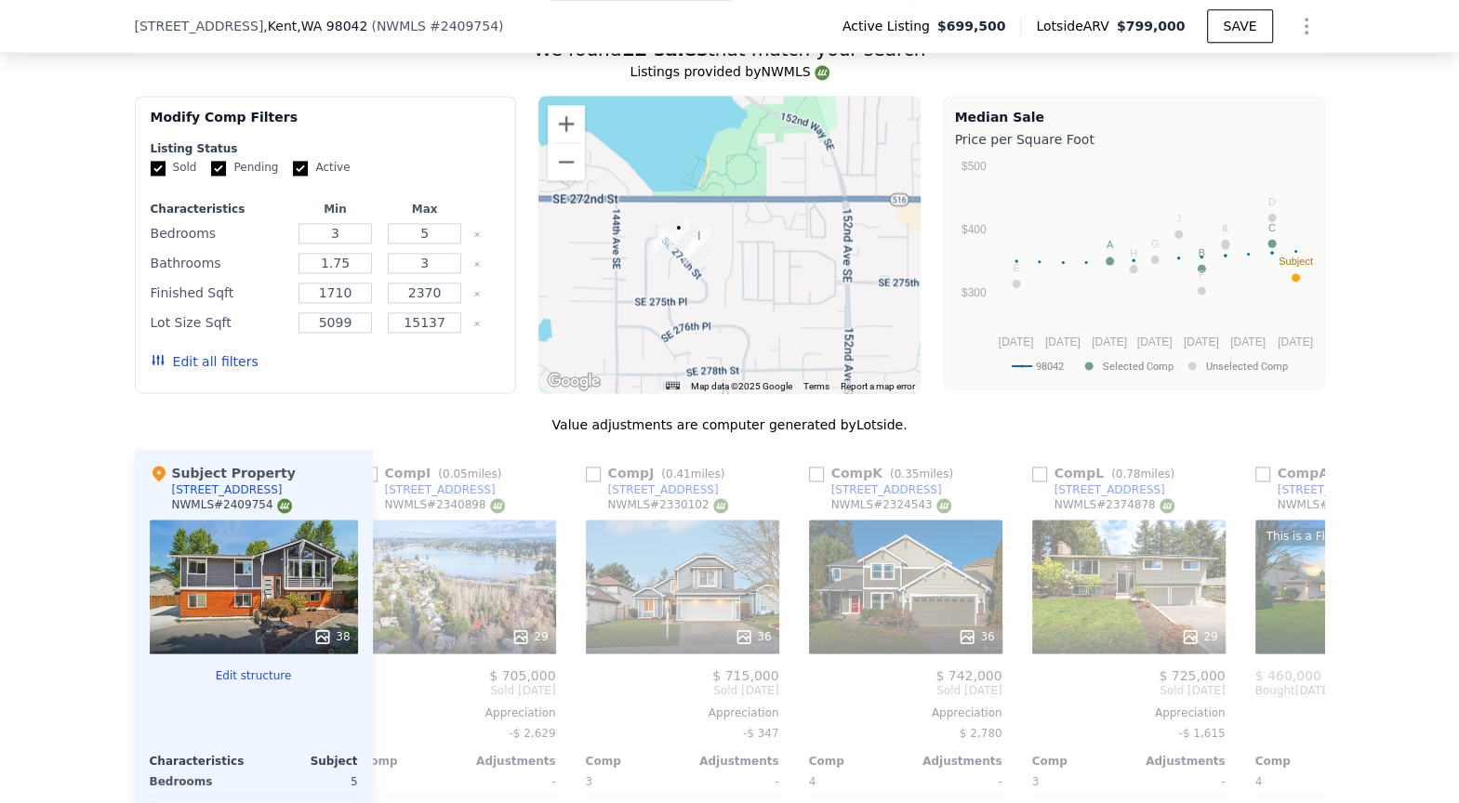
scroll to position [0, 1016]
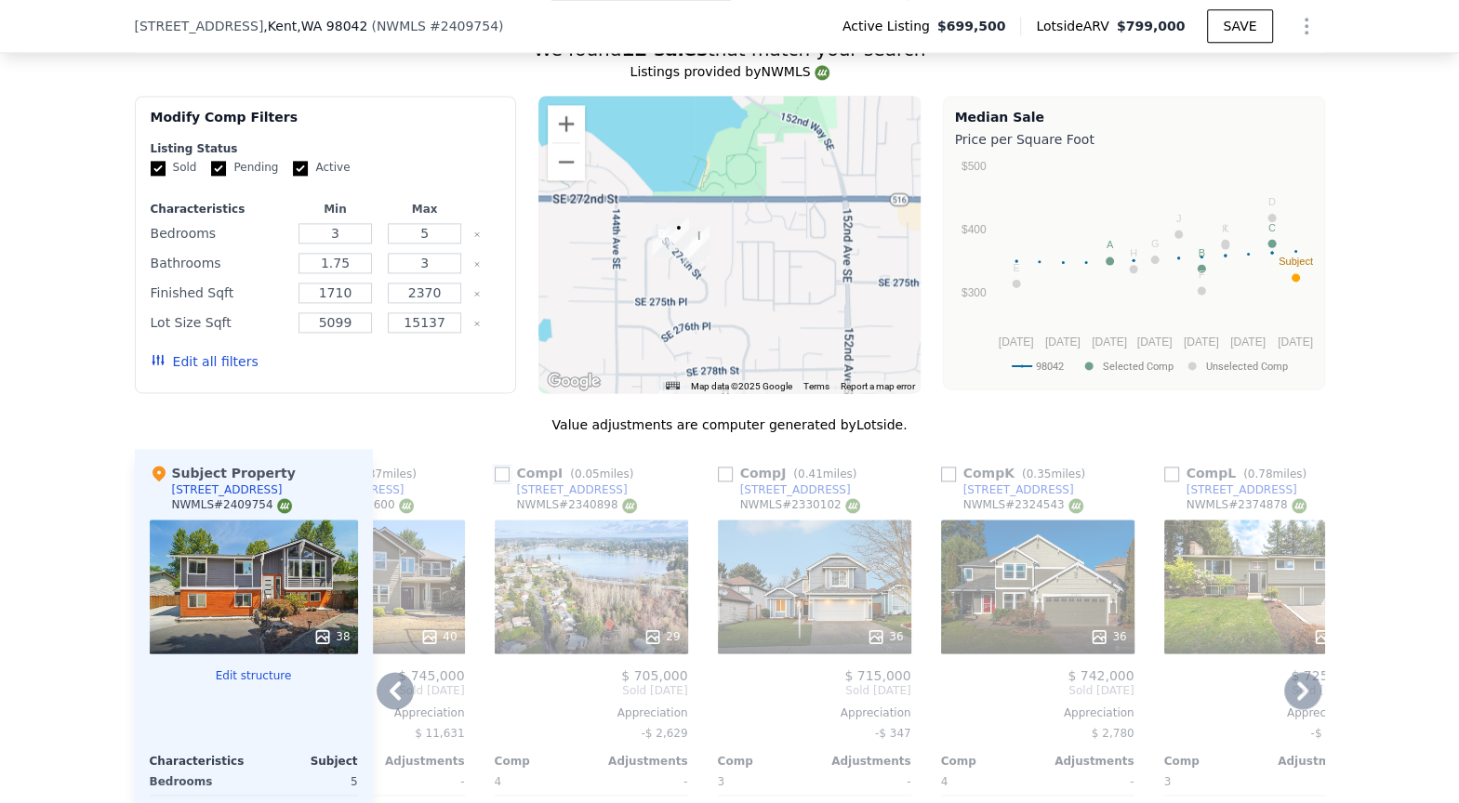
click at [501, 467] on input "checkbox" at bounding box center [502, 474] width 15 height 15
checkbox input "true"
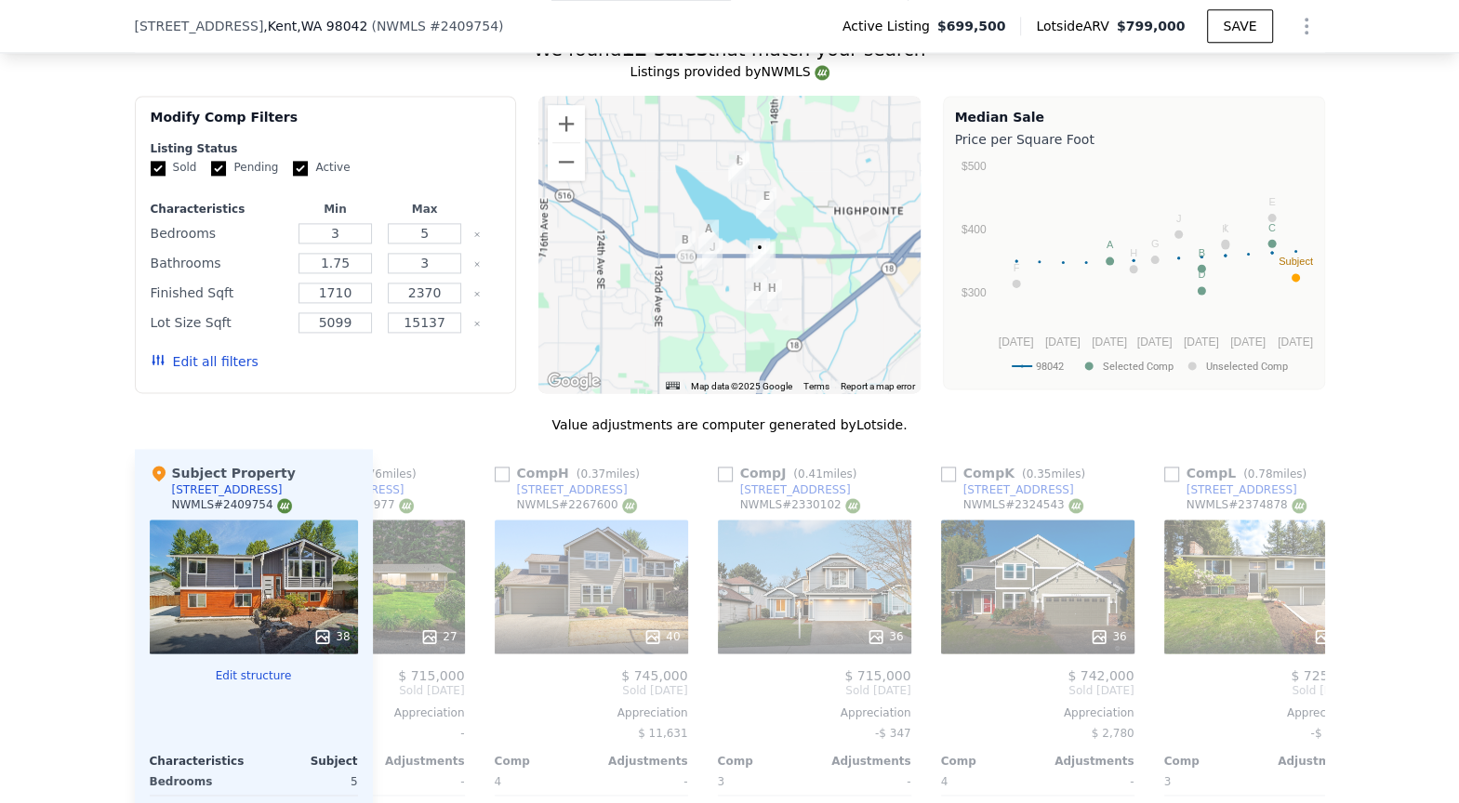
click at [683, 235] on div at bounding box center [729, 245] width 382 height 298
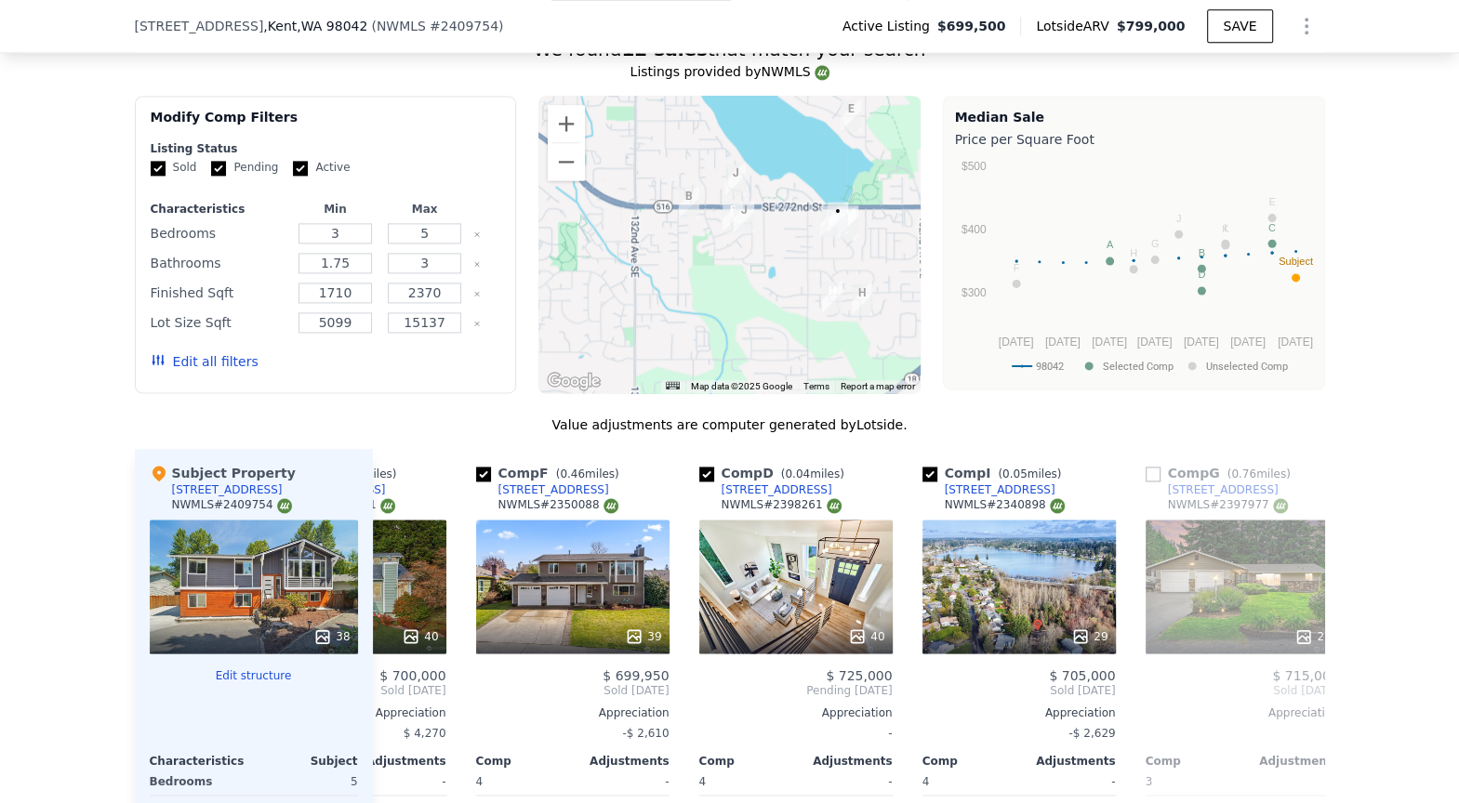
scroll to position [0, 0]
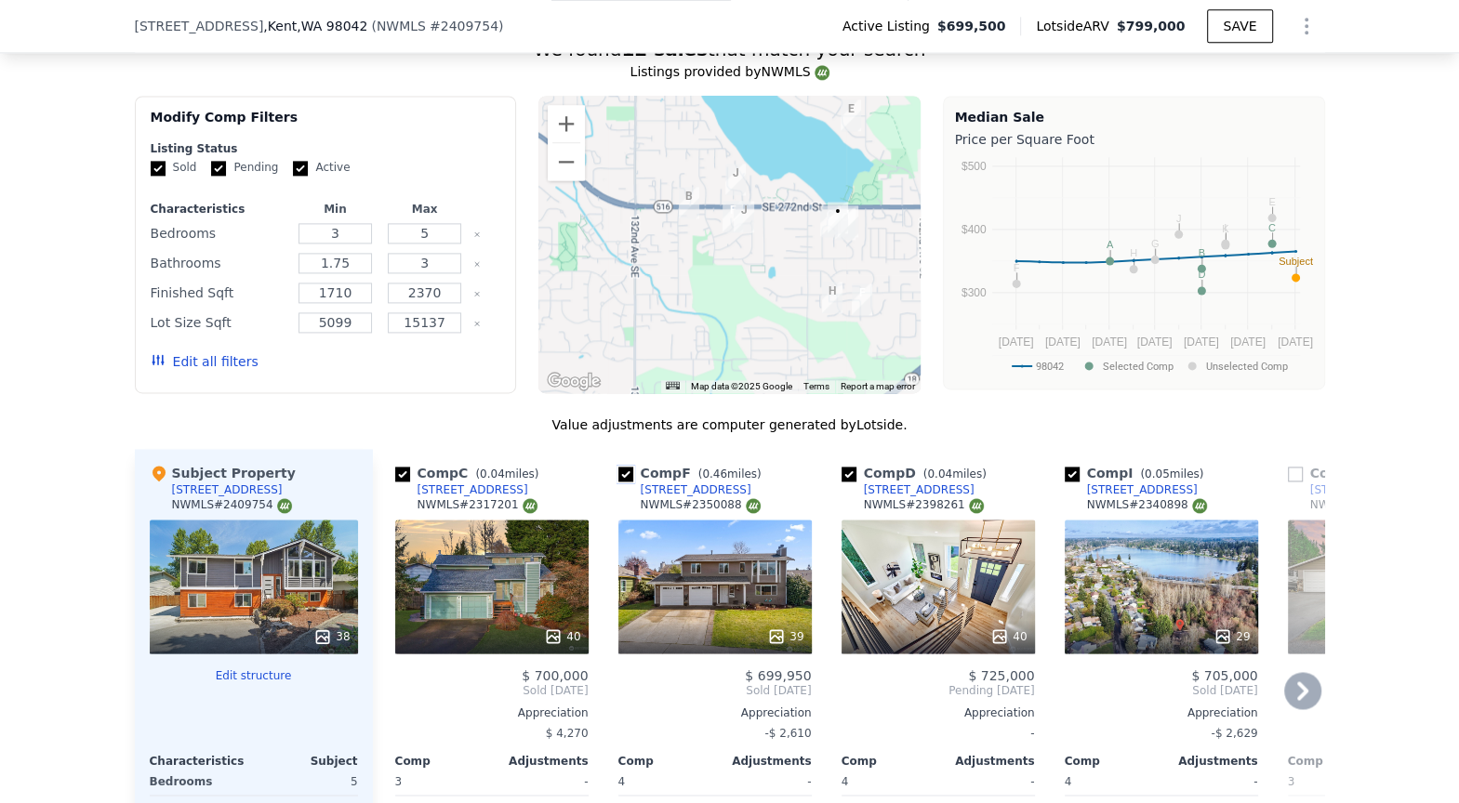
click at [620, 467] on input "checkbox" at bounding box center [625, 474] width 15 height 15
checkbox input "false"
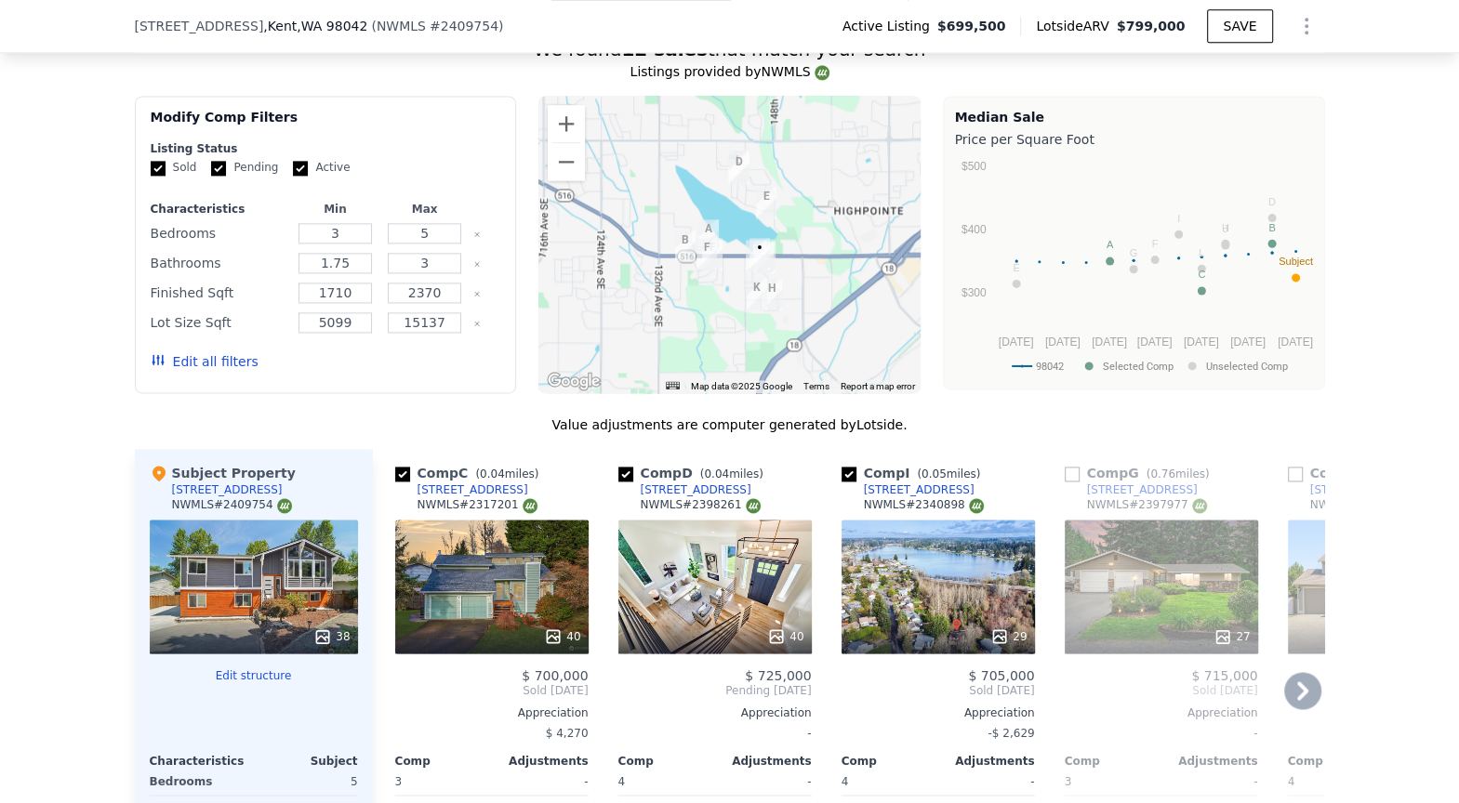
click at [801, 176] on div at bounding box center [729, 245] width 382 height 298
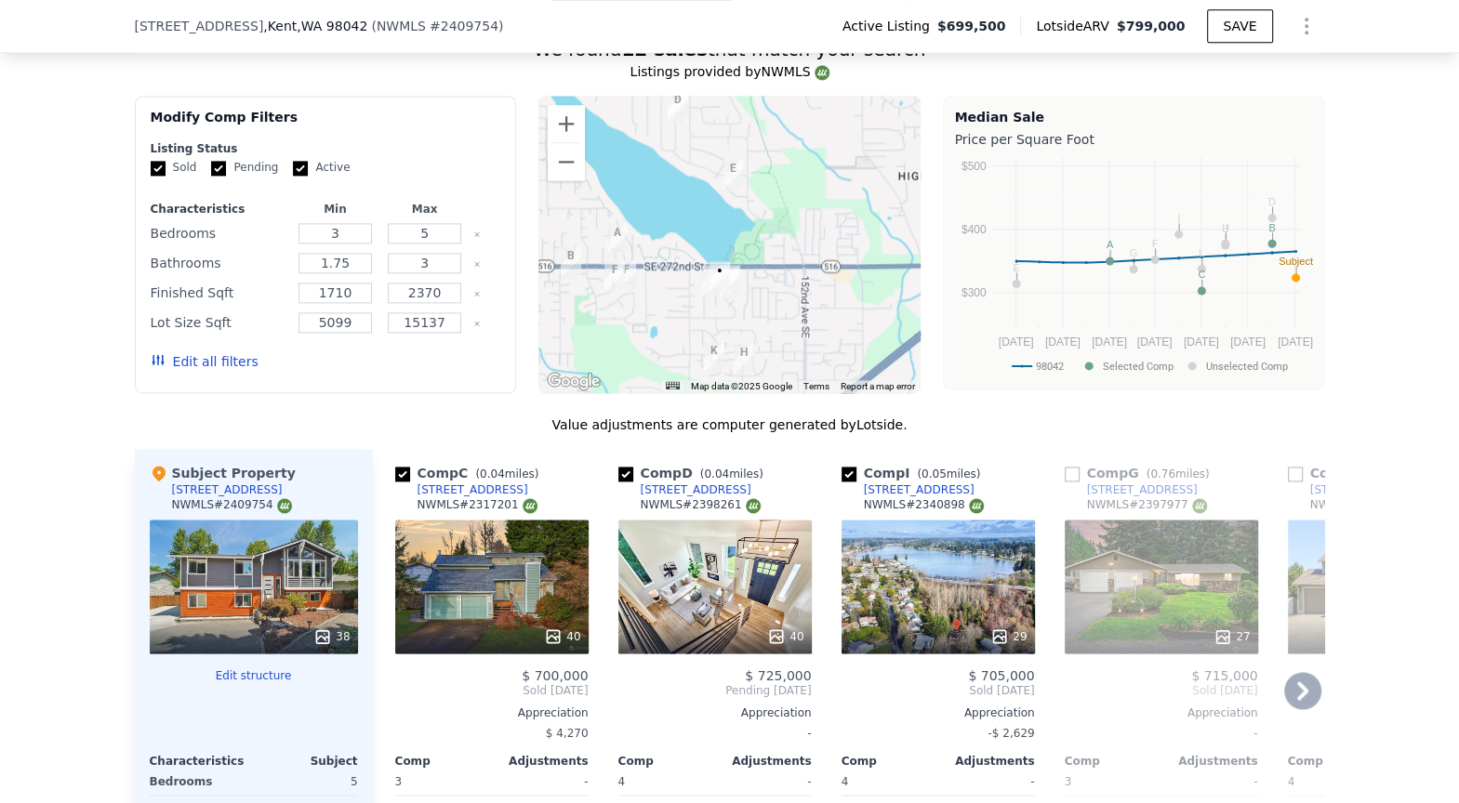
click at [752, 242] on div at bounding box center [729, 245] width 382 height 298
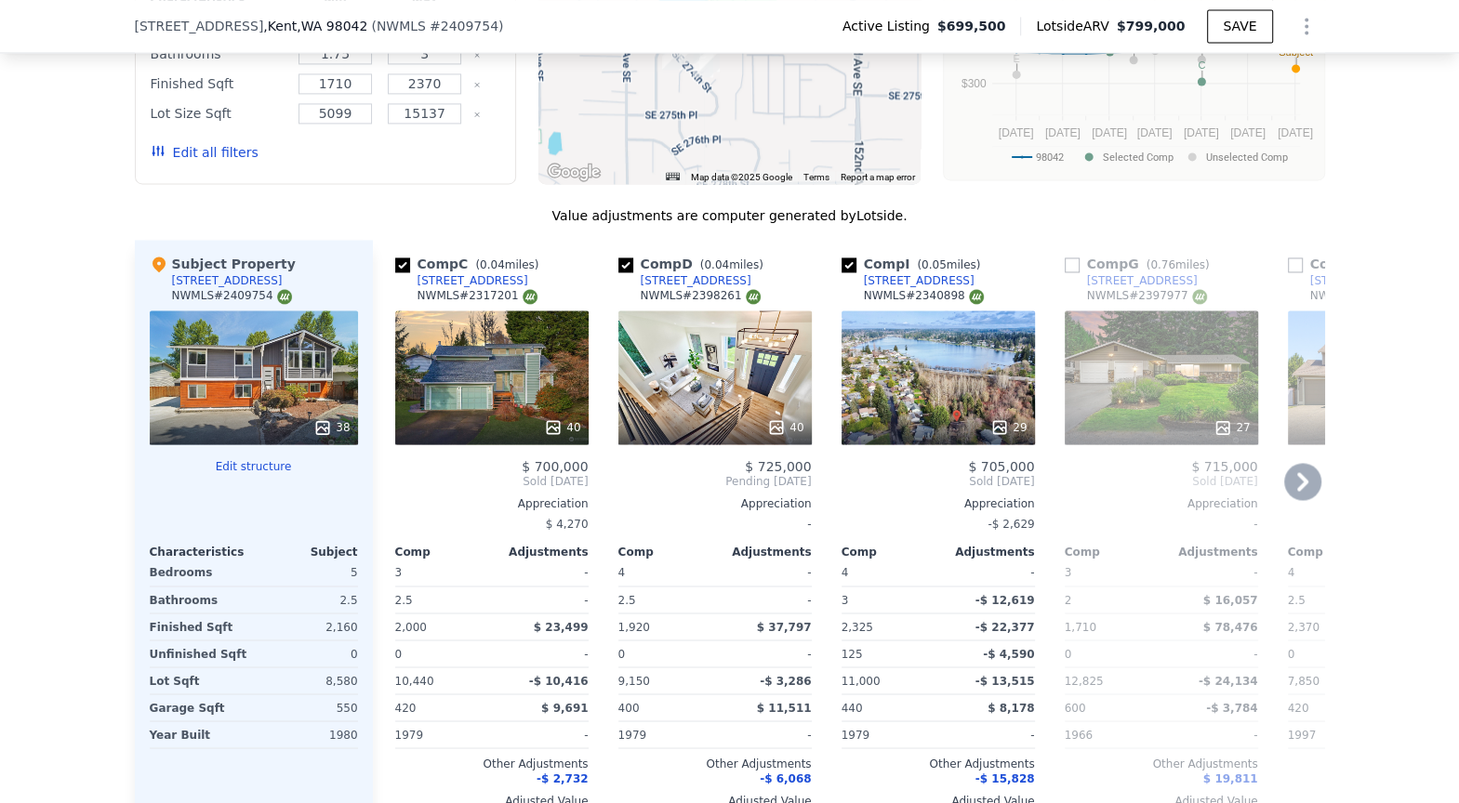
scroll to position [2285, 0]
